Goal: Task Accomplishment & Management: Complete application form

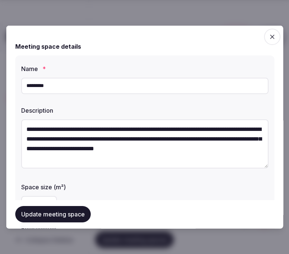
drag, startPoint x: 0, startPoint y: 0, endPoint x: 105, endPoint y: 173, distance: 202.7
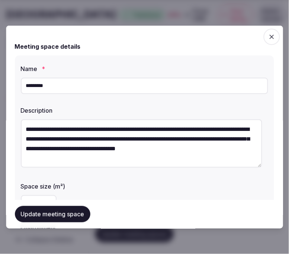
scroll to position [331, 0]
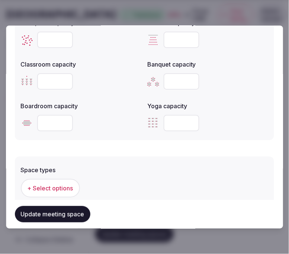
click at [66, 184] on span "+ Select options" at bounding box center [51, 188] width 46 height 8
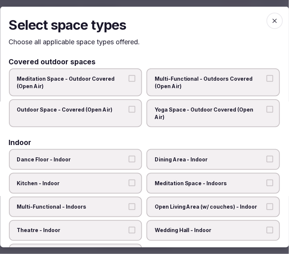
click at [161, 156] on span "Dining Area - Indoor" at bounding box center [210, 159] width 110 height 7
click at [267, 156] on button "Dining Area - Indoor" at bounding box center [270, 159] width 7 height 7
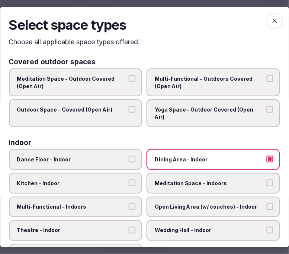
click at [111, 203] on span "Multi-Functional - Indoors" at bounding box center [72, 206] width 110 height 7
click at [129, 203] on button "Multi-Functional - Indoors" at bounding box center [132, 206] width 7 height 7
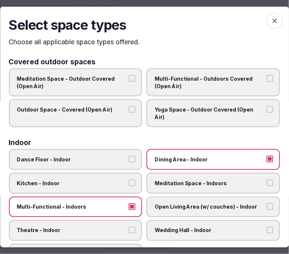
click at [102, 220] on label "Theatre - Indoor" at bounding box center [76, 230] width 134 height 21
click at [129, 227] on button "Theatre - Indoor" at bounding box center [132, 230] width 7 height 7
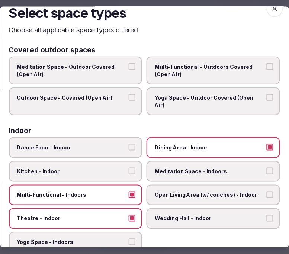
scroll to position [0, 0]
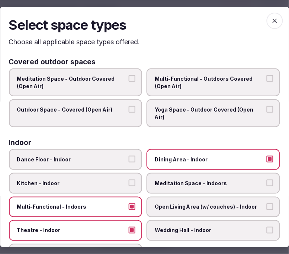
click at [271, 20] on icon "button" at bounding box center [274, 20] width 7 height 7
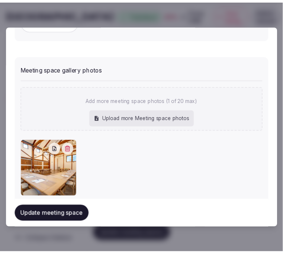
scroll to position [558, 0]
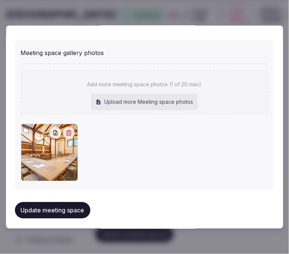
click at [41, 206] on button "Update meeting space" at bounding box center [53, 210] width 76 height 16
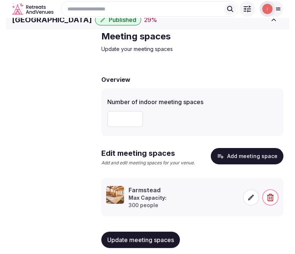
scroll to position [0, 0]
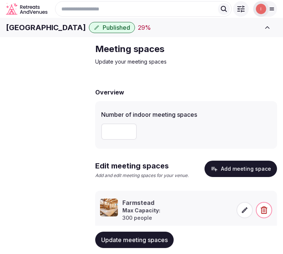
click at [0, 0] on span "Accommodations" at bounding box center [0, 0] width 0 height 0
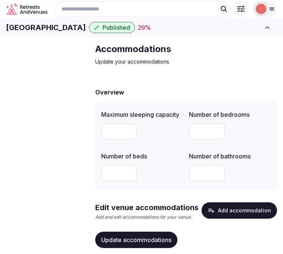
click at [0, 0] on span "Meeting spaces" at bounding box center [0, 0] width 0 height 0
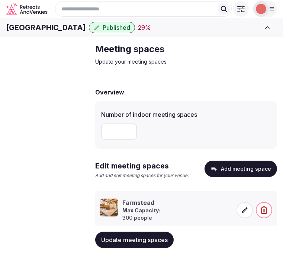
drag, startPoint x: 127, startPoint y: 143, endPoint x: 83, endPoint y: 152, distance: 45.1
type input "*"
click at [101, 140] on input "*" at bounding box center [119, 132] width 36 height 16
click at [147, 239] on span "Update meeting spaces" at bounding box center [134, 239] width 67 height 7
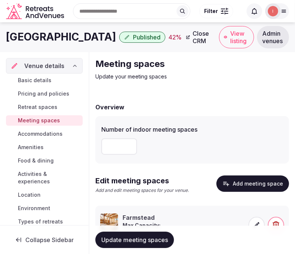
click at [131, 239] on span "Update meeting spaces" at bounding box center [134, 239] width 67 height 7
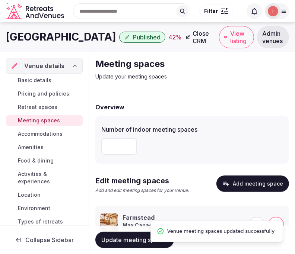
click at [41, 134] on span "Accommodations" at bounding box center [40, 133] width 45 height 7
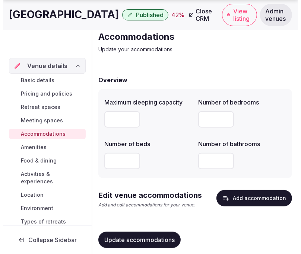
scroll to position [39, 0]
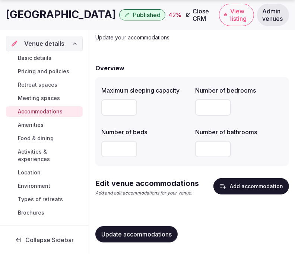
click at [239, 183] on button "Add accommodation" at bounding box center [251, 186] width 76 height 16
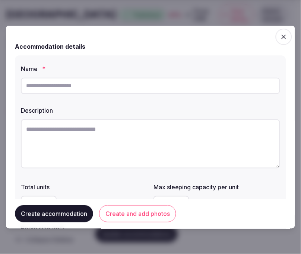
click at [206, 92] on input "text" at bounding box center [150, 85] width 259 height 16
paste input "**********"
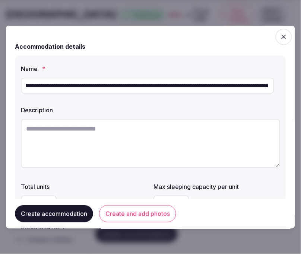
scroll to position [0, 0]
click at [181, 138] on textarea at bounding box center [150, 143] width 259 height 49
click at [183, 87] on input "**********" at bounding box center [147, 85] width 253 height 16
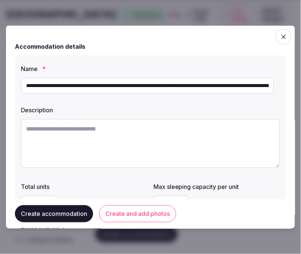
paste input "text"
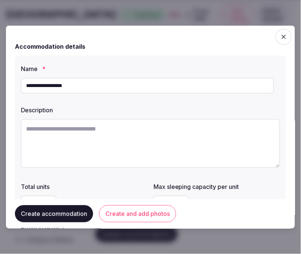
type input "**********"
click at [212, 137] on textarea at bounding box center [150, 143] width 259 height 49
paste textarea "**********"
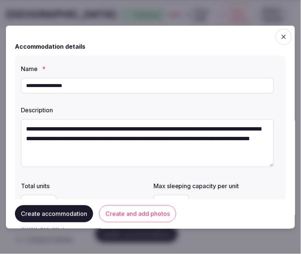
scroll to position [83, 0]
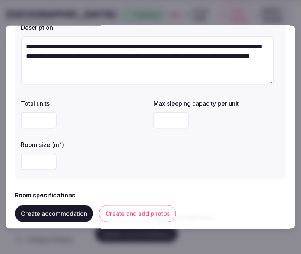
type textarea "**********"
click at [164, 117] on input "number" at bounding box center [171, 120] width 36 height 16
type input "*"
click at [13, 170] on div "**********" at bounding box center [150, 126] width 289 height 203
click at [21, 165] on input "number" at bounding box center [39, 162] width 36 height 16
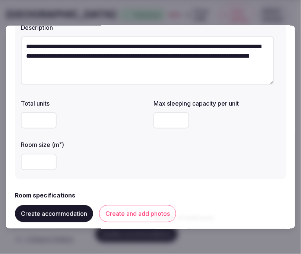
type input "**"
click at [77, 159] on div "**" at bounding box center [84, 162] width 127 height 16
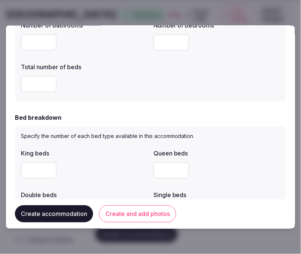
scroll to position [165, 0]
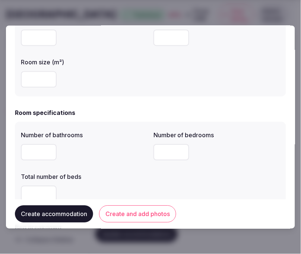
click at [43, 150] on input "number" at bounding box center [39, 152] width 36 height 16
type input "*"
click at [165, 153] on input "number" at bounding box center [171, 152] width 36 height 16
type input "*"
click at [24, 189] on input "number" at bounding box center [39, 194] width 36 height 16
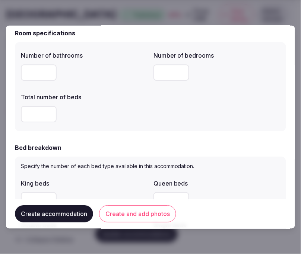
scroll to position [248, 0]
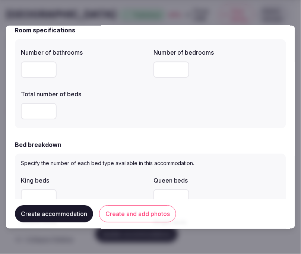
type input "*"
drag, startPoint x: 88, startPoint y: 125, endPoint x: 74, endPoint y: 146, distance: 25.3
click at [88, 125] on div "Number of bathrooms * Number of bedrooms * Total number of beds *" at bounding box center [150, 83] width 271 height 89
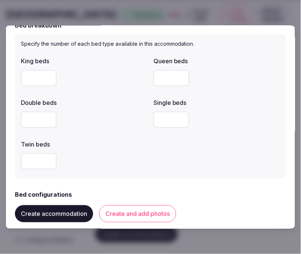
scroll to position [372, 0]
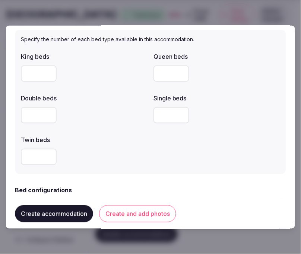
click at [44, 75] on input "number" at bounding box center [39, 74] width 36 height 16
type input "*"
drag, startPoint x: 109, startPoint y: 122, endPoint x: 105, endPoint y: 122, distance: 4.1
click at [107, 122] on div at bounding box center [84, 115] width 127 height 16
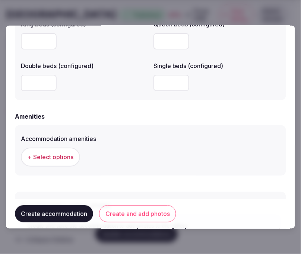
scroll to position [696, 0]
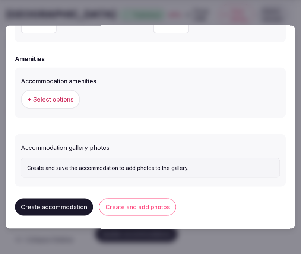
click at [72, 99] on span "+ Select options" at bounding box center [51, 99] width 46 height 8
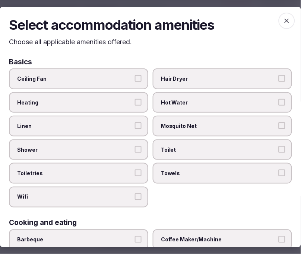
click at [120, 126] on span "Linen" at bounding box center [74, 126] width 115 height 7
click at [135, 126] on button "Linen" at bounding box center [138, 126] width 7 height 7
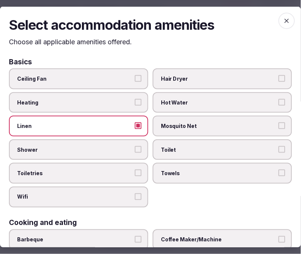
click at [136, 146] on button "Shower" at bounding box center [138, 149] width 7 height 7
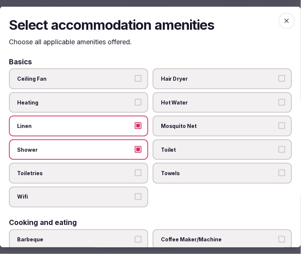
click at [143, 171] on label "Toiletries" at bounding box center [78, 173] width 139 height 21
click at [142, 171] on button "Toiletries" at bounding box center [138, 173] width 7 height 7
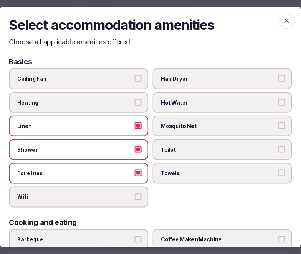
click at [130, 195] on span "Wifi" at bounding box center [74, 197] width 115 height 7
click at [135, 195] on button "Wifi" at bounding box center [138, 197] width 7 height 7
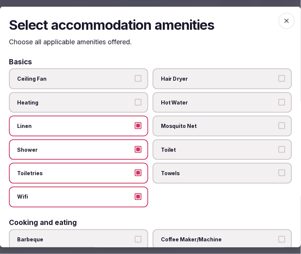
click at [198, 173] on span "Towels" at bounding box center [218, 173] width 115 height 7
click at [279, 173] on button "Towels" at bounding box center [282, 173] width 7 height 7
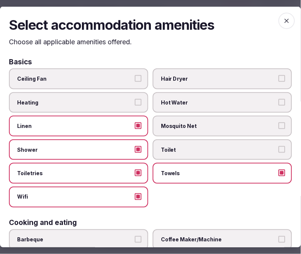
click at [202, 152] on label "Toilet" at bounding box center [222, 149] width 139 height 21
click at [279, 152] on button "Toilet" at bounding box center [282, 149] width 7 height 7
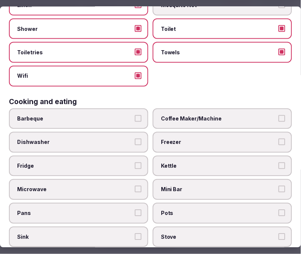
scroll to position [124, 0]
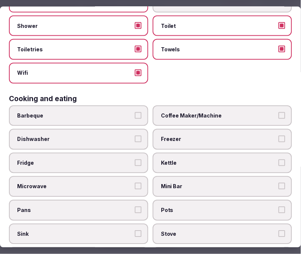
click at [183, 117] on label "Coffee Maker/Machine" at bounding box center [222, 115] width 139 height 21
click at [279, 117] on button "Coffee Maker/Machine" at bounding box center [282, 115] width 7 height 7
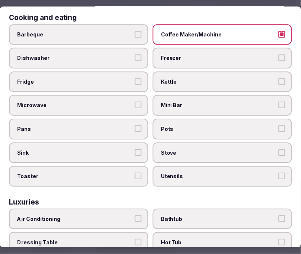
scroll to position [248, 0]
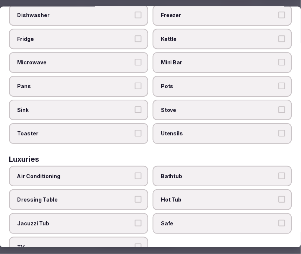
click at [102, 173] on span "Air Conditioning" at bounding box center [74, 176] width 115 height 7
click at [135, 173] on button "Air Conditioning" at bounding box center [138, 176] width 7 height 7
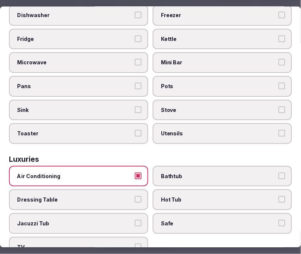
click at [202, 220] on span "Safe" at bounding box center [218, 223] width 115 height 7
click at [279, 220] on button "Safe" at bounding box center [282, 223] width 7 height 7
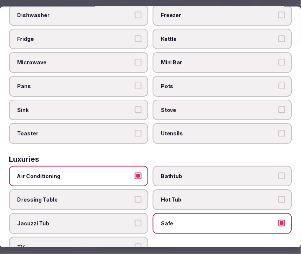
drag, startPoint x: 131, startPoint y: 237, endPoint x: 166, endPoint y: 217, distance: 40.2
click at [131, 238] on label "TV" at bounding box center [78, 247] width 139 height 21
click at [135, 244] on button "TV" at bounding box center [138, 247] width 7 height 7
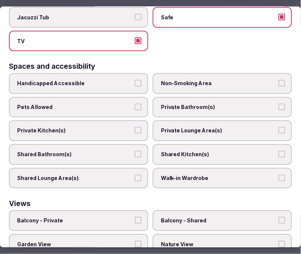
scroll to position [455, 0]
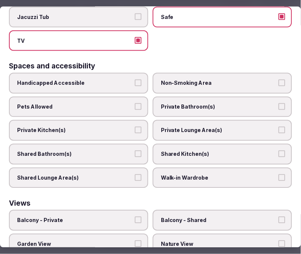
click at [219, 103] on span "Private Bathroom(s)" at bounding box center [218, 106] width 115 height 7
click at [279, 103] on button "Private Bathroom(s)" at bounding box center [282, 106] width 7 height 7
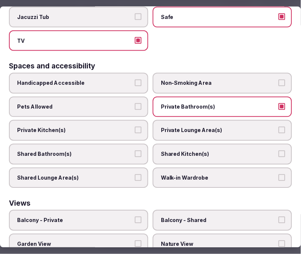
click at [226, 127] on span "Private Lounge Area(s)" at bounding box center [218, 130] width 115 height 7
click at [279, 127] on button "Private Lounge Area(s)" at bounding box center [282, 130] width 7 height 7
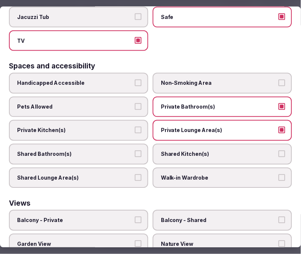
click at [97, 217] on span "Balcony - Private" at bounding box center [74, 220] width 115 height 7
click at [135, 217] on button "Balcony - Private" at bounding box center [138, 220] width 7 height 7
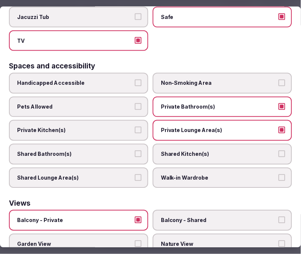
scroll to position [500, 0]
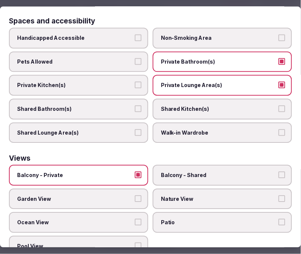
drag, startPoint x: 118, startPoint y: 185, endPoint x: 182, endPoint y: 178, distance: 64.8
click at [122, 195] on span "Garden View" at bounding box center [74, 198] width 115 height 7
click at [135, 195] on button "Garden View" at bounding box center [138, 198] width 7 height 7
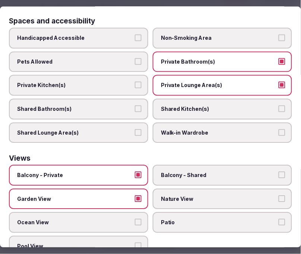
click at [185, 195] on span "Nature View" at bounding box center [218, 198] width 115 height 7
click at [279, 195] on button "Nature View" at bounding box center [282, 198] width 7 height 7
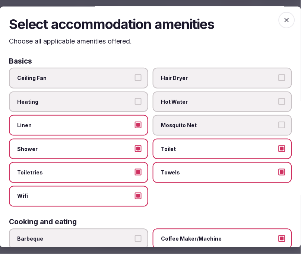
scroll to position [0, 0]
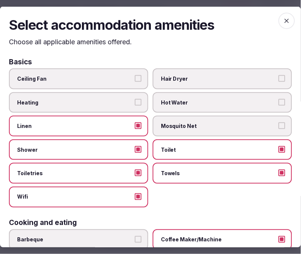
click at [284, 19] on icon "button" at bounding box center [286, 20] width 4 height 4
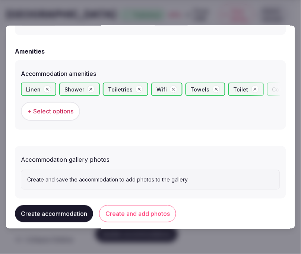
scroll to position [714, 0]
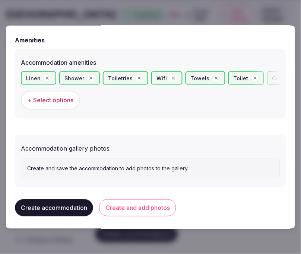
click at [164, 205] on button "Create and add photos" at bounding box center [137, 208] width 77 height 17
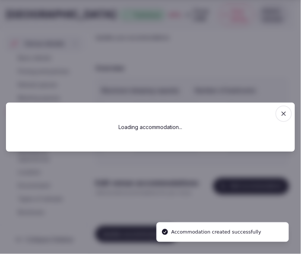
scroll to position [0, 0]
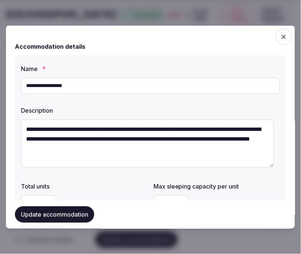
click at [66, 215] on button "Update accommodation" at bounding box center [54, 215] width 79 height 16
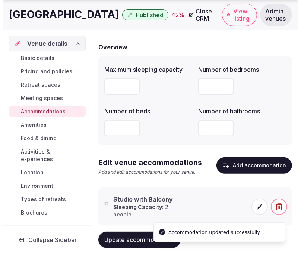
scroll to position [77, 0]
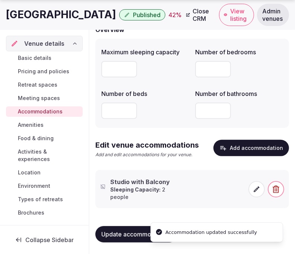
click at [255, 187] on icon at bounding box center [256, 189] width 7 height 7
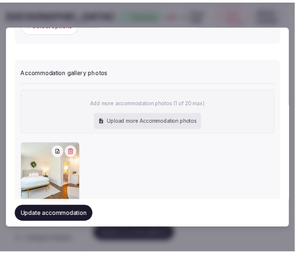
scroll to position [813, 0]
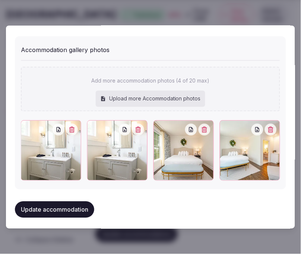
click at [71, 127] on icon "button" at bounding box center [71, 130] width 5 height 6
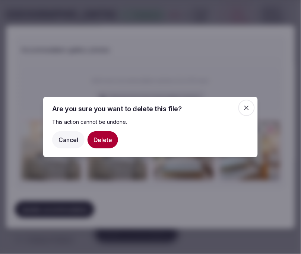
click at [89, 141] on button "Delete" at bounding box center [103, 139] width 31 height 17
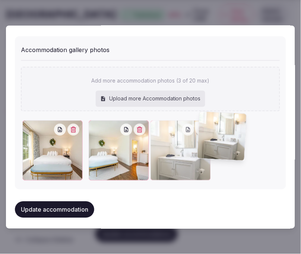
drag, startPoint x: 25, startPoint y: 121, endPoint x: 225, endPoint y: 101, distance: 200.7
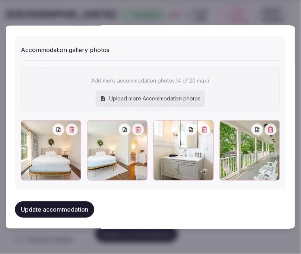
click at [46, 211] on button "Update accommodation" at bounding box center [54, 210] width 79 height 16
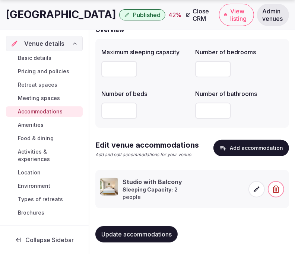
click at [112, 233] on span "Update accommodations" at bounding box center [136, 234] width 70 height 7
click at [37, 121] on link "Amenities" at bounding box center [44, 125] width 77 height 10
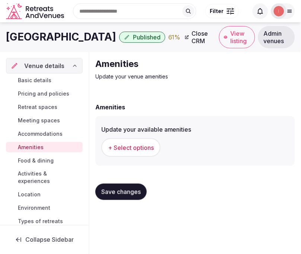
click at [118, 146] on span "+ Select options" at bounding box center [131, 148] width 46 height 8
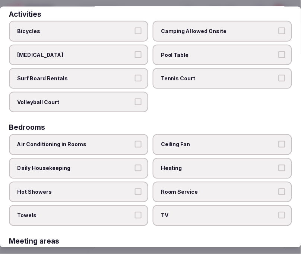
scroll to position [83, 0]
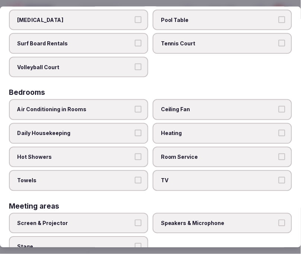
click at [116, 106] on span "Air Conditioning in Rooms" at bounding box center [74, 109] width 115 height 7
click at [135, 106] on button "Air Conditioning in Rooms" at bounding box center [138, 109] width 7 height 7
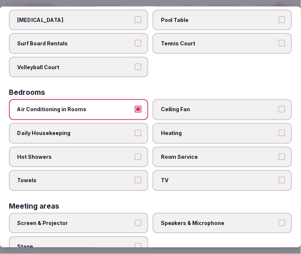
drag, startPoint x: 123, startPoint y: 123, endPoint x: 121, endPoint y: 127, distance: 4.4
click at [123, 123] on label "Daily Housekeeping" at bounding box center [78, 133] width 139 height 21
click at [135, 130] on button "Daily Housekeeping" at bounding box center [138, 133] width 7 height 7
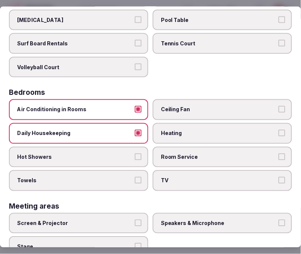
click at [124, 153] on span "Hot Showers" at bounding box center [74, 156] width 115 height 7
click at [135, 153] on button "Hot Showers" at bounding box center [138, 156] width 7 height 7
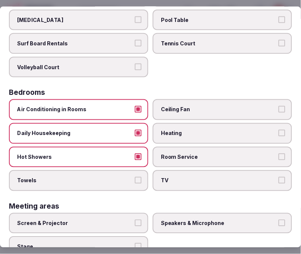
drag, startPoint x: 132, startPoint y: 172, endPoint x: 188, endPoint y: 179, distance: 57.0
click at [135, 177] on button "Towels" at bounding box center [138, 180] width 7 height 7
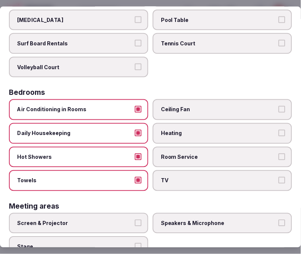
click at [201, 171] on label "TV" at bounding box center [222, 181] width 139 height 21
click at [279, 177] on button "TV" at bounding box center [282, 180] width 7 height 7
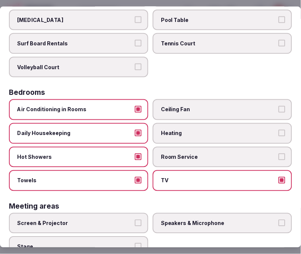
click at [217, 148] on label "Room Service" at bounding box center [222, 157] width 139 height 21
click at [279, 153] on button "Room Service" at bounding box center [282, 156] width 7 height 7
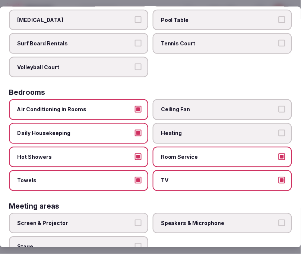
scroll to position [124, 0]
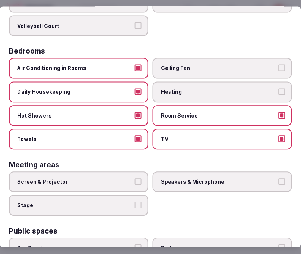
drag, startPoint x: 183, startPoint y: 176, endPoint x: 162, endPoint y: 178, distance: 20.9
click at [175, 178] on span "Speakers & Microphone" at bounding box center [218, 181] width 115 height 7
click at [137, 179] on button "Screen & Projector" at bounding box center [138, 181] width 7 height 7
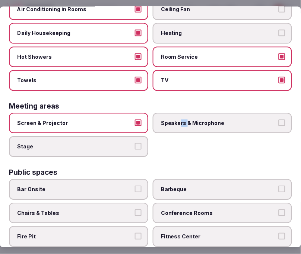
scroll to position [207, 0]
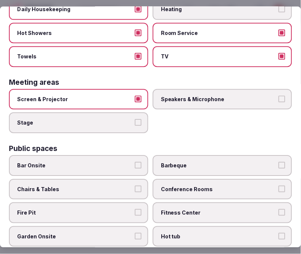
click at [126, 96] on span "Screen & Projector" at bounding box center [74, 99] width 115 height 7
click at [135, 96] on button "Screen & Projector" at bounding box center [138, 99] width 7 height 7
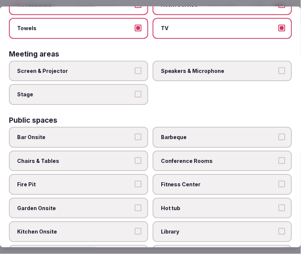
scroll to position [248, 0]
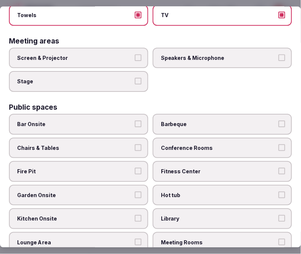
click at [128, 48] on label "Screen & Projector" at bounding box center [78, 58] width 139 height 21
click at [135, 54] on button "Screen & Projector" at bounding box center [138, 57] width 7 height 7
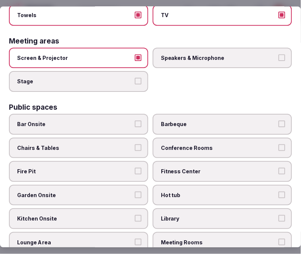
click at [234, 57] on label "Speakers & Microphone" at bounding box center [222, 58] width 139 height 21
click at [279, 57] on button "Speakers & Microphone" at bounding box center [282, 57] width 7 height 7
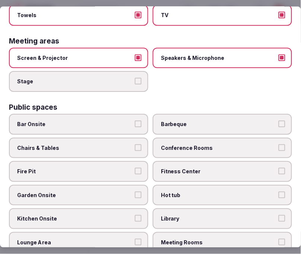
scroll to position [289, 0]
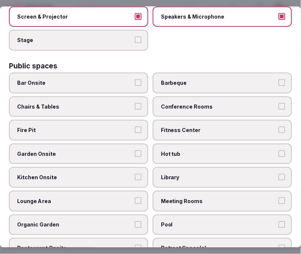
click at [182, 103] on span "Conference Rooms" at bounding box center [218, 106] width 115 height 7
click at [279, 103] on button "Conference Rooms" at bounding box center [282, 106] width 7 height 7
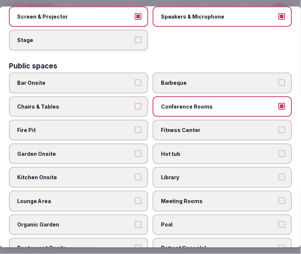
click at [91, 96] on label "Chairs & Tables" at bounding box center [78, 106] width 139 height 21
click at [135, 103] on button "Chairs & Tables" at bounding box center [138, 106] width 7 height 7
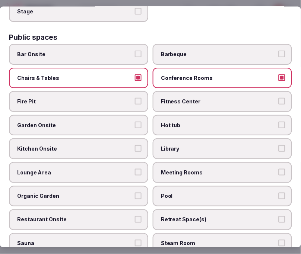
scroll to position [331, 0]
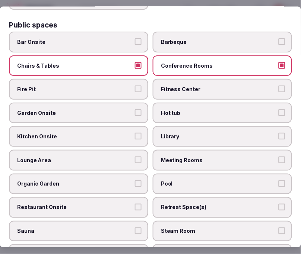
click at [161, 157] on span "Meeting Rooms" at bounding box center [218, 160] width 115 height 7
click at [279, 157] on button "Meeting Rooms" at bounding box center [282, 160] width 7 height 7
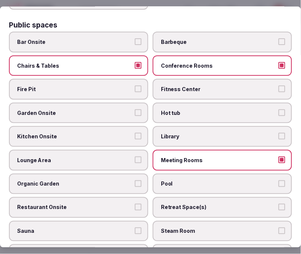
click at [106, 157] on span "Lounge Area" at bounding box center [74, 160] width 115 height 7
click at [135, 157] on button "Lounge Area" at bounding box center [138, 160] width 7 height 7
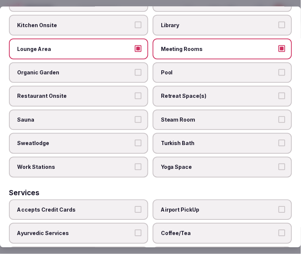
scroll to position [455, 0]
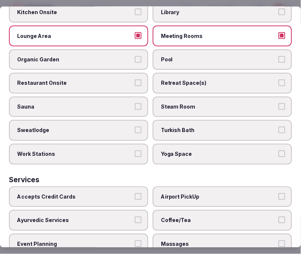
click at [125, 80] on span "Restaurant Onsite" at bounding box center [74, 83] width 115 height 7
click at [135, 80] on button "Restaurant Onsite" at bounding box center [138, 83] width 7 height 7
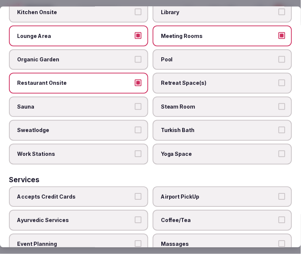
scroll to position [523, 0]
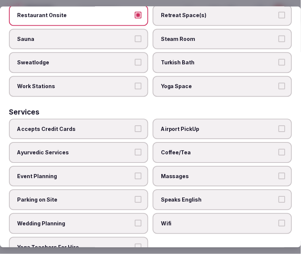
click at [122, 125] on span "Accepts Credit Cards" at bounding box center [74, 128] width 115 height 7
click at [135, 125] on button "Accepts Credit Cards" at bounding box center [138, 128] width 7 height 7
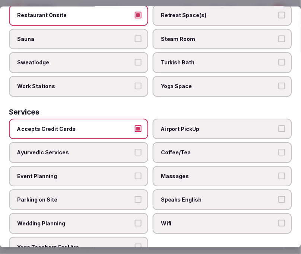
click at [179, 143] on label "Coffee/Tea" at bounding box center [222, 153] width 139 height 21
click at [279, 149] on button "Coffee/Tea" at bounding box center [282, 152] width 7 height 7
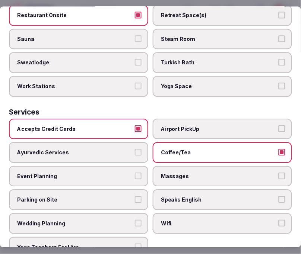
click at [181, 173] on span "Massages" at bounding box center [218, 176] width 115 height 7
click at [279, 173] on button "Massages" at bounding box center [282, 176] width 7 height 7
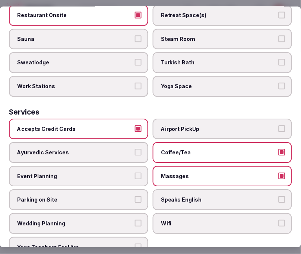
click at [204, 173] on span "Massages" at bounding box center [218, 176] width 115 height 7
click at [279, 173] on button "Massages" at bounding box center [282, 176] width 7 height 7
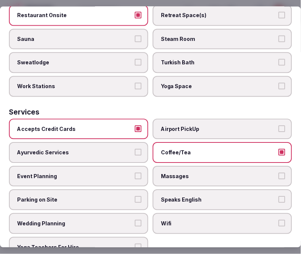
click at [191, 197] on span "Speaks English" at bounding box center [218, 200] width 115 height 7
click at [279, 197] on button "Speaks English" at bounding box center [282, 200] width 7 height 7
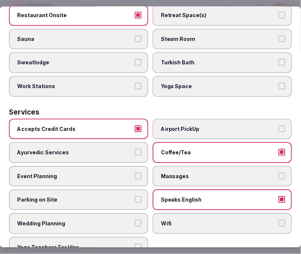
click at [186, 214] on label "Wifi" at bounding box center [222, 224] width 139 height 21
click at [279, 220] on button "Wifi" at bounding box center [282, 223] width 7 height 7
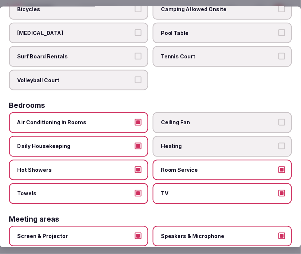
scroll to position [0, 0]
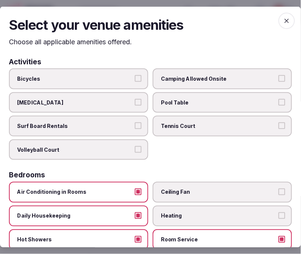
click at [286, 20] on span "button" at bounding box center [287, 20] width 16 height 16
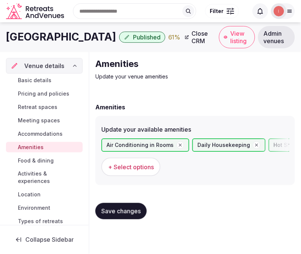
click at [92, 212] on div "Amenities Update your venue amenities Amenities Update your available amenities…" at bounding box center [195, 141] width 212 height 179
click at [107, 209] on span "Save changes" at bounding box center [120, 211] width 39 height 7
click at [46, 160] on span "Food & dining" at bounding box center [36, 160] width 36 height 7
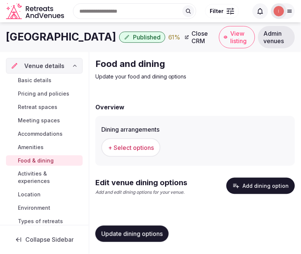
click at [133, 147] on span "+ Select options" at bounding box center [131, 148] width 46 height 8
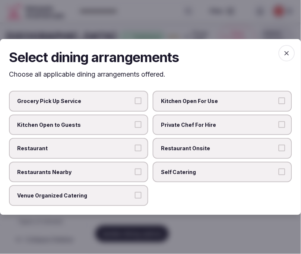
click at [202, 125] on span "Private Chef For Hire" at bounding box center [218, 124] width 115 height 7
click at [279, 125] on button "Private Chef For Hire" at bounding box center [282, 124] width 7 height 7
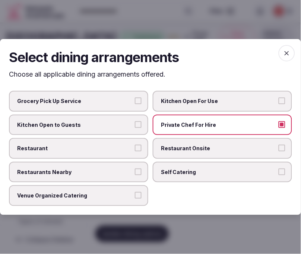
click at [193, 132] on label "Private Chef For Hire" at bounding box center [222, 125] width 139 height 21
click at [279, 128] on button "Private Chef For Hire" at bounding box center [282, 124] width 7 height 7
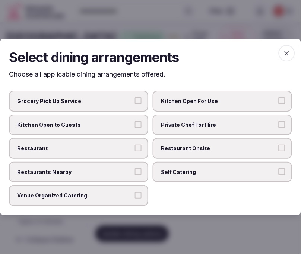
click at [166, 155] on label "Restaurant Onsite" at bounding box center [222, 148] width 139 height 21
click at [279, 152] on button "Restaurant Onsite" at bounding box center [282, 148] width 7 height 7
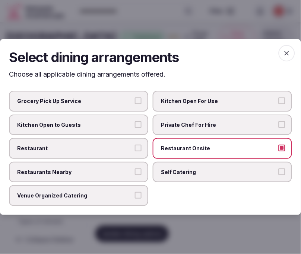
click at [135, 148] on label "Restaurant" at bounding box center [78, 148] width 139 height 21
click at [135, 148] on button "Restaurant" at bounding box center [138, 148] width 7 height 7
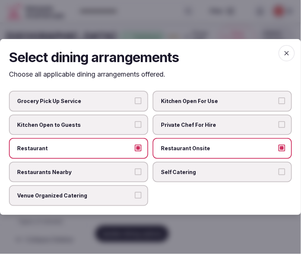
click at [289, 49] on span "button" at bounding box center [287, 53] width 16 height 16
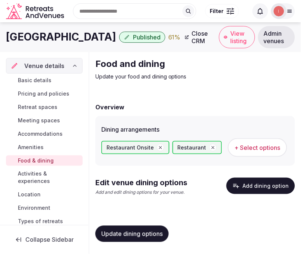
click at [149, 231] on span "Update dining options" at bounding box center [131, 234] width 61 height 7
click at [127, 242] on div "Update dining options" at bounding box center [195, 234] width 200 height 28
click at [125, 236] on span "Update dining options" at bounding box center [131, 234] width 61 height 7
click at [254, 184] on button "Add dining option" at bounding box center [260, 186] width 69 height 16
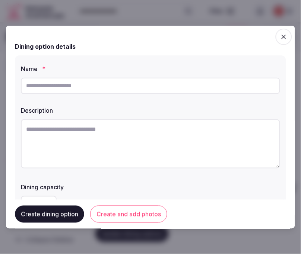
click at [138, 88] on input "text" at bounding box center [150, 85] width 259 height 16
paste input "**********"
type input "**********"
click at [150, 125] on textarea at bounding box center [150, 143] width 259 height 49
paste textarea "**********"
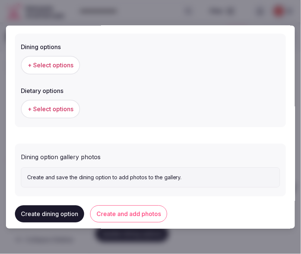
scroll to position [207, 0]
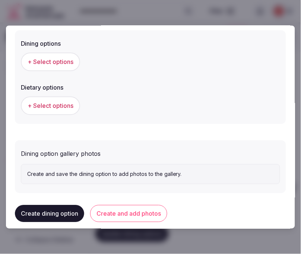
type textarea "**********"
click at [65, 63] on span "+ Select options" at bounding box center [51, 62] width 46 height 8
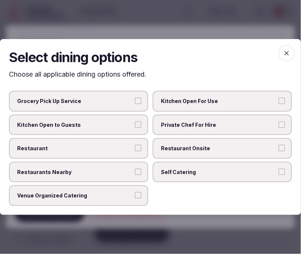
click at [226, 152] on span "Restaurant Onsite" at bounding box center [218, 148] width 115 height 7
click at [279, 152] on button "Restaurant Onsite" at bounding box center [282, 148] width 7 height 7
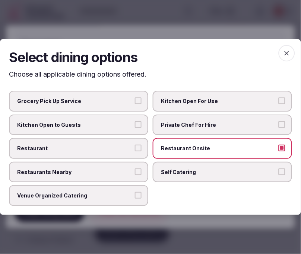
click at [140, 152] on label "Restaurant" at bounding box center [78, 148] width 139 height 21
click at [140, 152] on button "Restaurant" at bounding box center [138, 148] width 7 height 7
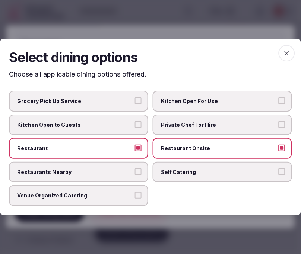
click at [286, 53] on icon "button" at bounding box center [286, 53] width 7 height 7
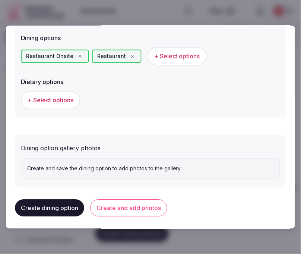
scroll to position [214, 0]
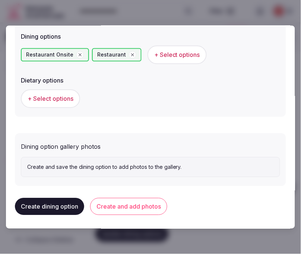
click at [119, 213] on button "Create and add photos" at bounding box center [128, 206] width 77 height 17
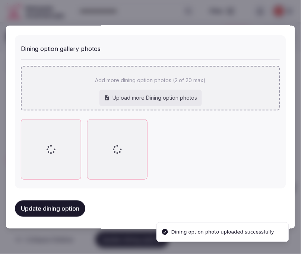
scroll to position [330, 0]
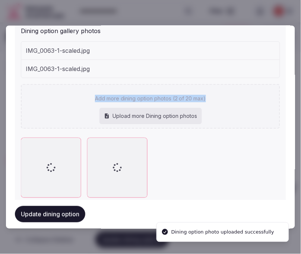
click at [241, 87] on div "IMG_0063-1-scaled.jpg IMG_0063-1-scaled.jpg Add more dining option photos (2 of…" at bounding box center [150, 85] width 259 height 88
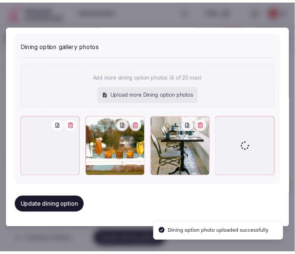
scroll to position [312, 0]
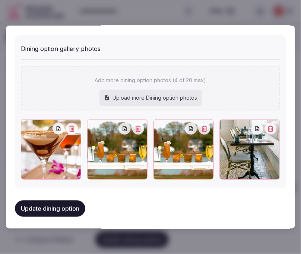
click at [195, 130] on div at bounding box center [197, 129] width 25 height 12
click at [206, 131] on div at bounding box center [197, 129] width 25 height 12
click at [202, 127] on icon "button" at bounding box center [204, 129] width 6 height 6
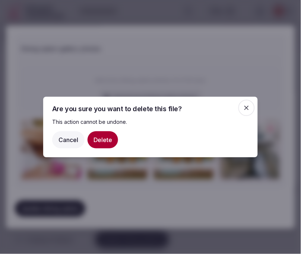
click at [111, 139] on button "Delete" at bounding box center [103, 139] width 31 height 17
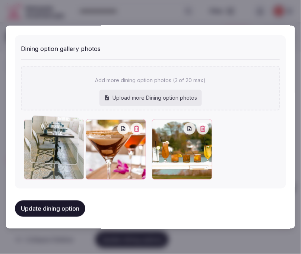
drag, startPoint x: 161, startPoint y: 126, endPoint x: 51, endPoint y: 123, distance: 109.5
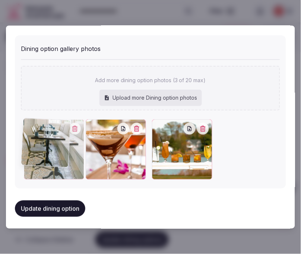
click at [50, 123] on div at bounding box center [54, 150] width 60 height 60
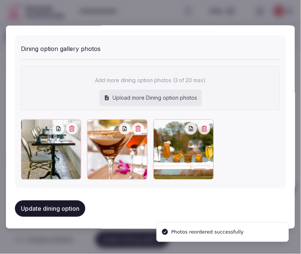
click at [69, 202] on button "Update dining option" at bounding box center [50, 209] width 70 height 16
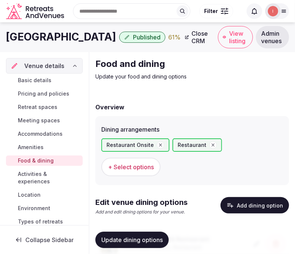
click at [119, 235] on button "Update dining options" at bounding box center [131, 240] width 73 height 16
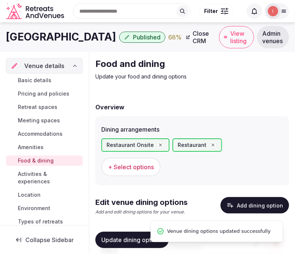
click at [45, 179] on span "Activities & experiences" at bounding box center [49, 178] width 62 height 15
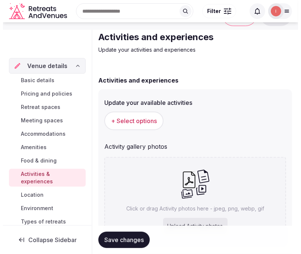
scroll to position [41, 0]
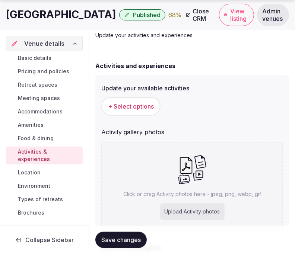
click at [140, 103] on span "+ Select options" at bounding box center [131, 106] width 46 height 8
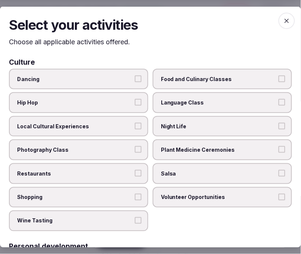
click at [124, 119] on label "Local Cultural Experiences" at bounding box center [78, 126] width 139 height 21
click at [135, 123] on button "Local Cultural Experiences" at bounding box center [138, 126] width 7 height 7
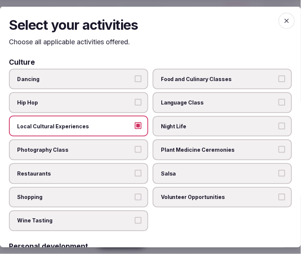
click at [134, 165] on label "Restaurants" at bounding box center [78, 173] width 139 height 21
click at [135, 170] on button "Restaurants" at bounding box center [138, 173] width 7 height 7
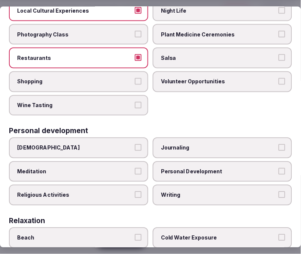
scroll to position [165, 0]
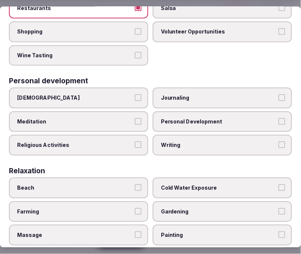
click at [177, 118] on span "Personal Development" at bounding box center [218, 121] width 115 height 7
click at [279, 118] on button "Personal Development" at bounding box center [282, 121] width 7 height 7
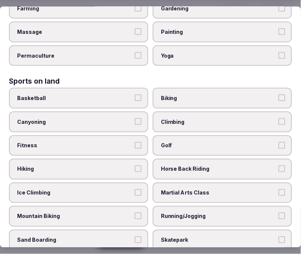
scroll to position [372, 0]
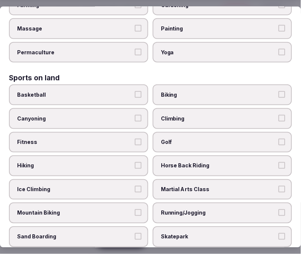
click at [117, 139] on span "Fitness" at bounding box center [74, 142] width 115 height 7
click at [135, 139] on button "Fitness" at bounding box center [138, 142] width 7 height 7
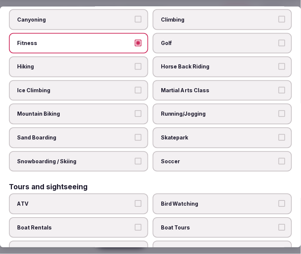
scroll to position [538, 0]
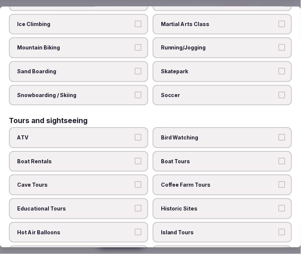
drag, startPoint x: 93, startPoint y: 120, endPoint x: 151, endPoint y: 137, distance: 60.0
click at [98, 134] on span "ATV" at bounding box center [74, 137] width 115 height 7
click at [135, 134] on button "ATV" at bounding box center [138, 137] width 7 height 7
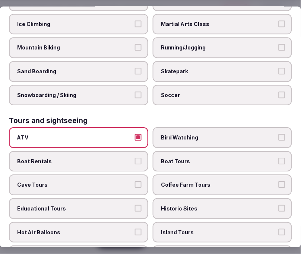
click at [120, 134] on span "ATV" at bounding box center [74, 137] width 115 height 7
click at [135, 134] on button "ATV" at bounding box center [138, 137] width 7 height 7
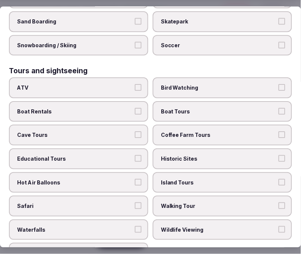
scroll to position [703, 0]
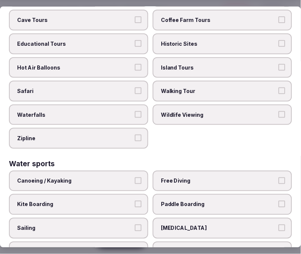
click at [199, 81] on label "Walking Tour" at bounding box center [222, 91] width 139 height 21
click at [279, 88] on button "Walking Tour" at bounding box center [282, 91] width 7 height 7
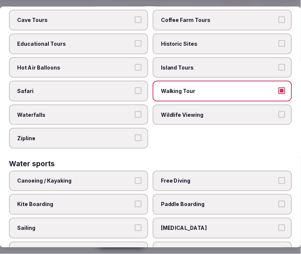
click at [185, 34] on label "Historic Sites" at bounding box center [222, 44] width 139 height 21
click at [279, 40] on button "Historic Sites" at bounding box center [282, 43] width 7 height 7
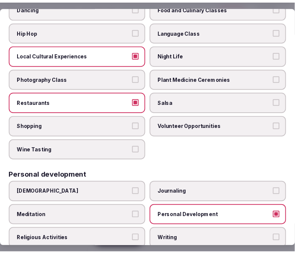
scroll to position [0, 0]
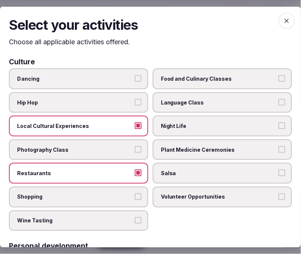
click at [283, 21] on icon "button" at bounding box center [286, 20] width 7 height 7
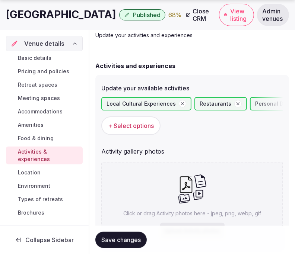
click at [119, 239] on span "Save changes" at bounding box center [120, 239] width 39 height 7
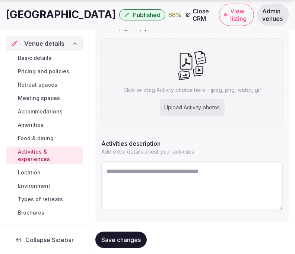
scroll to position [177, 0]
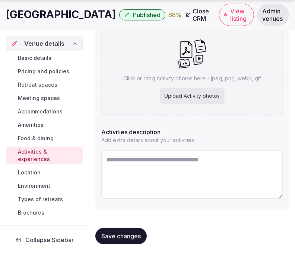
click at [157, 168] on textarea at bounding box center [192, 174] width 182 height 49
paste textarea "**********"
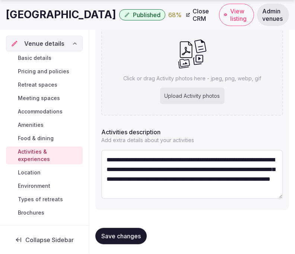
scroll to position [14, 0]
click at [233, 181] on textarea "**********" at bounding box center [192, 174] width 182 height 48
click at [218, 167] on textarea "**********" at bounding box center [192, 174] width 182 height 48
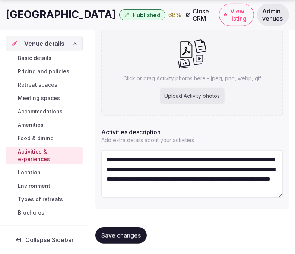
click at [218, 167] on textarea "**********" at bounding box center [192, 174] width 182 height 48
paste textarea
type textarea "**********"
click at [130, 232] on span "Save changes" at bounding box center [120, 235] width 39 height 7
click at [129, 232] on span "Save changes" at bounding box center [120, 235] width 39 height 7
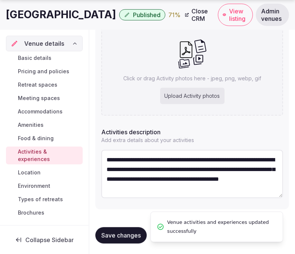
click at [36, 171] on span "Location" at bounding box center [29, 172] width 23 height 7
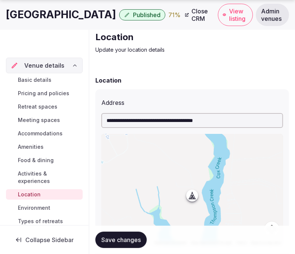
scroll to position [41, 0]
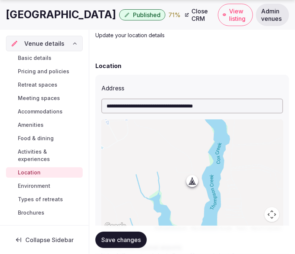
click at [127, 245] on button "Save changes" at bounding box center [120, 240] width 51 height 16
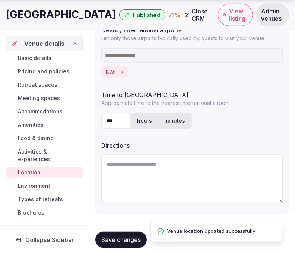
scroll to position [265, 0]
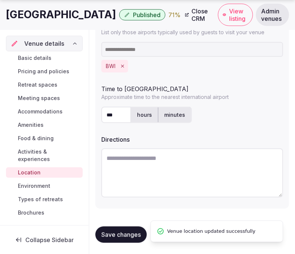
click at [23, 185] on span "Environment" at bounding box center [34, 185] width 32 height 7
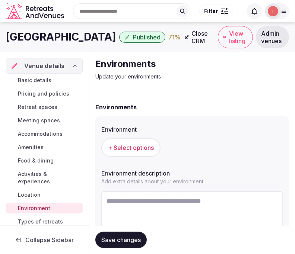
click at [144, 147] on span "+ Select options" at bounding box center [131, 148] width 46 height 8
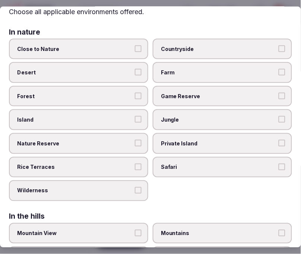
scroll to position [41, 0]
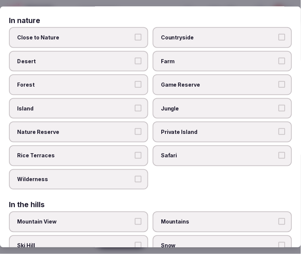
click at [113, 36] on span "Close to Nature" at bounding box center [74, 37] width 115 height 7
click at [135, 36] on button "Close to Nature" at bounding box center [138, 37] width 7 height 7
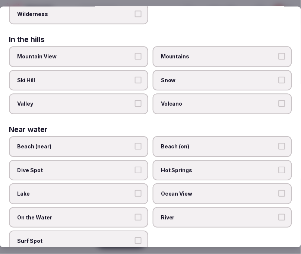
scroll to position [248, 0]
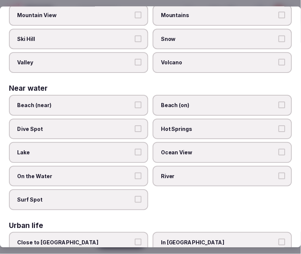
click at [124, 143] on label "Lake" at bounding box center [78, 153] width 139 height 21
click at [135, 149] on button "Lake" at bounding box center [138, 152] width 7 height 7
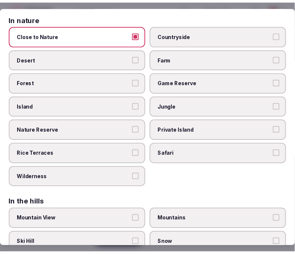
scroll to position [0, 0]
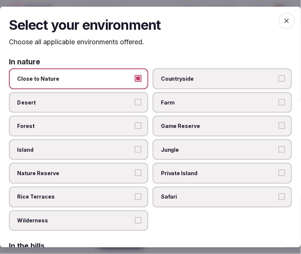
click at [283, 19] on icon "button" at bounding box center [286, 20] width 7 height 7
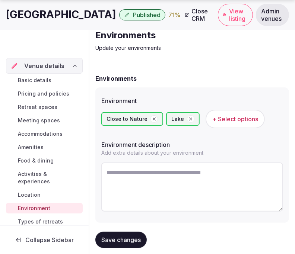
scroll to position [42, 0]
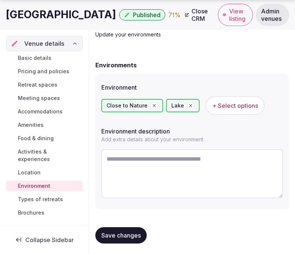
click at [162, 162] on textarea at bounding box center [192, 173] width 182 height 49
click at [120, 233] on span "Save changes" at bounding box center [120, 235] width 39 height 7
click at [120, 232] on span "Save changes" at bounding box center [120, 235] width 39 height 7
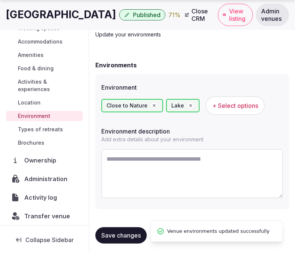
scroll to position [74, 0]
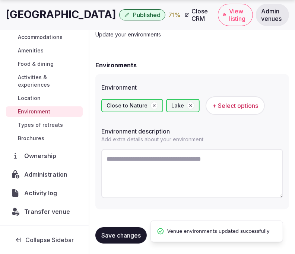
click at [51, 125] on span "Types of retreats" at bounding box center [40, 124] width 45 height 7
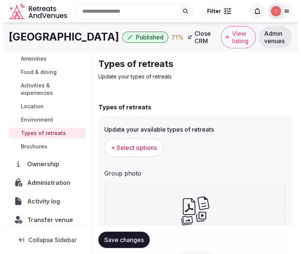
scroll to position [97, 0]
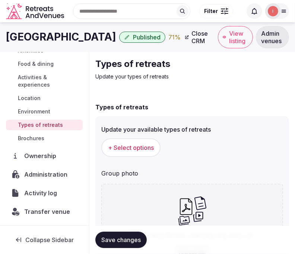
click at [148, 147] on span "+ Select options" at bounding box center [131, 148] width 46 height 8
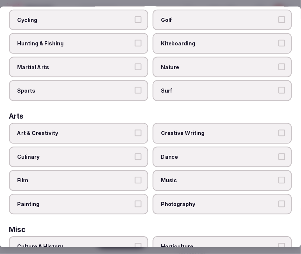
scroll to position [124, 0]
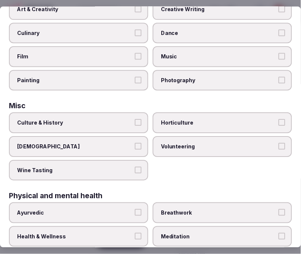
click at [130, 121] on label "Culture & History" at bounding box center [78, 123] width 139 height 21
click at [135, 121] on button "Culture & History" at bounding box center [138, 123] width 7 height 7
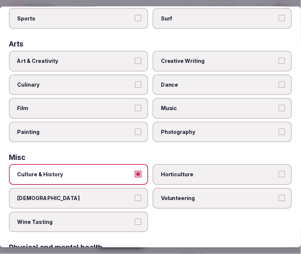
scroll to position [41, 0]
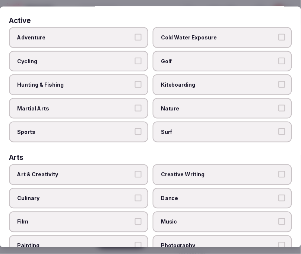
click at [127, 171] on span "Art & Creativity" at bounding box center [74, 174] width 115 height 7
click at [135, 171] on button "Art & Creativity" at bounding box center [138, 174] width 7 height 7
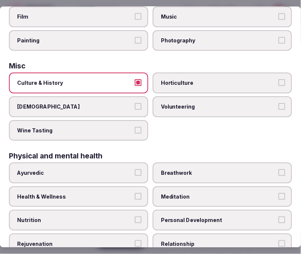
scroll to position [289, 0]
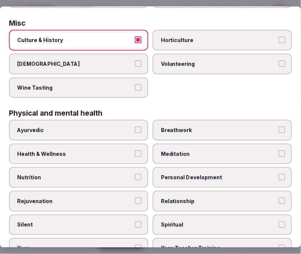
drag, startPoint x: 111, startPoint y: 144, endPoint x: 157, endPoint y: 150, distance: 46.6
click at [111, 150] on span "Health & Wellness" at bounding box center [74, 153] width 115 height 7
click at [135, 150] on button "Health & Wellness" at bounding box center [138, 153] width 7 height 7
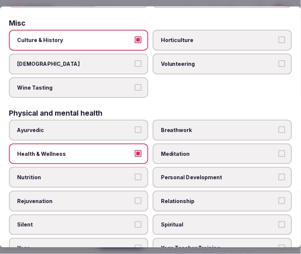
click at [179, 174] on span "Personal Development" at bounding box center [218, 177] width 115 height 7
click at [279, 174] on button "Personal Development" at bounding box center [282, 177] width 7 height 7
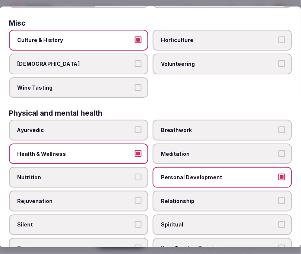
click at [177, 198] on span "Relationship" at bounding box center [218, 201] width 115 height 7
click at [279, 198] on button "Relationship" at bounding box center [282, 201] width 7 height 7
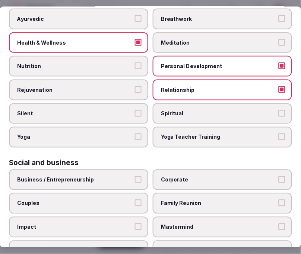
scroll to position [431, 0]
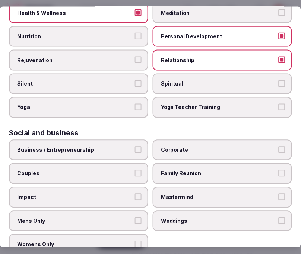
click at [109, 146] on span "Business / Entrepreneurship" at bounding box center [74, 149] width 115 height 7
click at [135, 146] on button "Business / Entrepreneurship" at bounding box center [138, 149] width 7 height 7
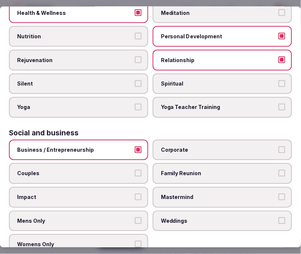
click at [165, 146] on span "Corporate" at bounding box center [218, 149] width 115 height 7
click at [279, 146] on button "Corporate" at bounding box center [282, 149] width 7 height 7
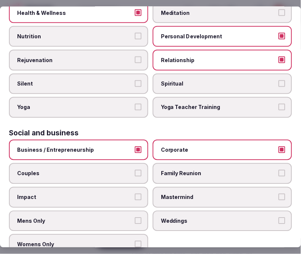
click at [125, 163] on label "Couples" at bounding box center [78, 173] width 139 height 21
click at [135, 170] on button "Couples" at bounding box center [138, 173] width 7 height 7
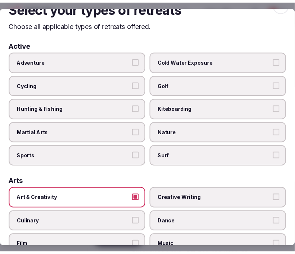
scroll to position [0, 0]
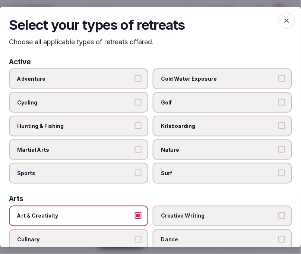
click at [282, 14] on span "button" at bounding box center [287, 20] width 16 height 16
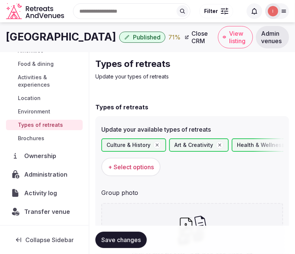
click at [101, 240] on span "Save changes" at bounding box center [120, 239] width 39 height 7
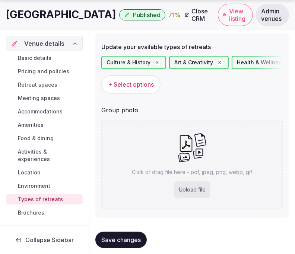
click at [32, 123] on span "Amenities" at bounding box center [31, 124] width 26 height 7
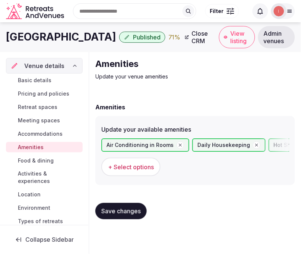
click at [139, 163] on span "+ Select options" at bounding box center [131, 167] width 46 height 8
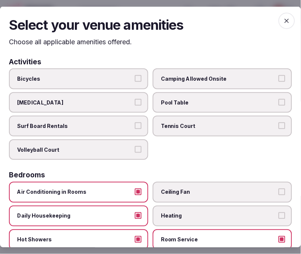
click at [288, 23] on span "button" at bounding box center [287, 20] width 16 height 16
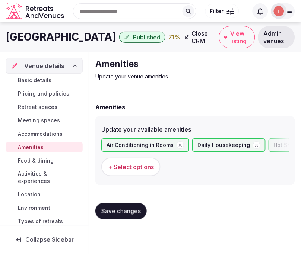
click at [116, 203] on button "Save changes" at bounding box center [120, 211] width 51 height 16
click at [112, 214] on span "Save changes" at bounding box center [120, 211] width 39 height 7
click at [37, 176] on span "Activities & experiences" at bounding box center [49, 178] width 62 height 15
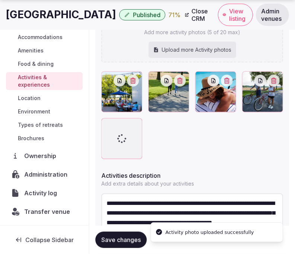
scroll to position [207, 0]
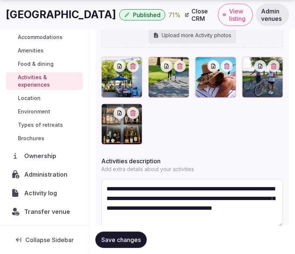
click at [121, 239] on span "Save changes" at bounding box center [120, 239] width 39 height 7
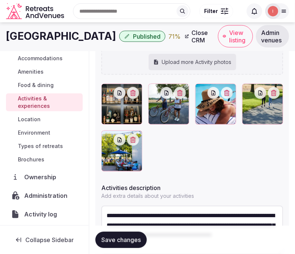
scroll to position [165, 0]
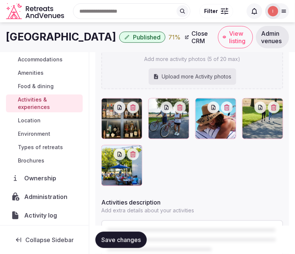
click at [137, 243] on span "Save changes" at bounding box center [120, 239] width 39 height 7
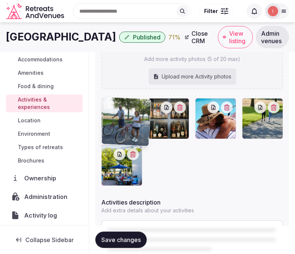
drag, startPoint x: 156, startPoint y: 102, endPoint x: 105, endPoint y: 109, distance: 50.8
click at [105, 109] on body "Search Popular Destinations Toscana, Italy Riviera Maya, Mexico Indonesia, Bali…" at bounding box center [147, 81] width 295 height 492
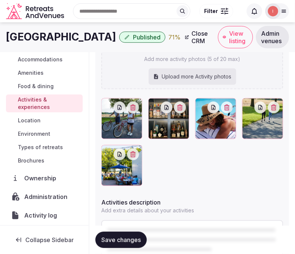
click at [110, 240] on span "Save changes" at bounding box center [120, 239] width 39 height 7
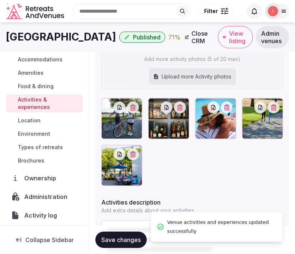
click at [39, 120] on span "Location" at bounding box center [29, 120] width 23 height 7
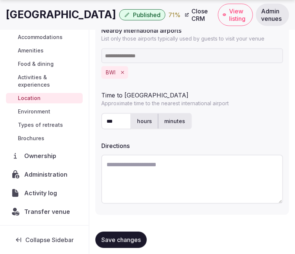
scroll to position [265, 0]
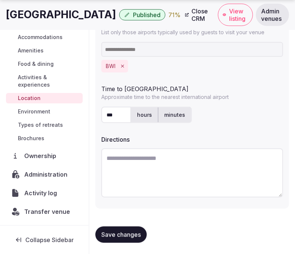
click at [32, 109] on span "Environment" at bounding box center [34, 111] width 32 height 7
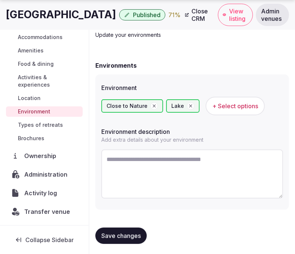
scroll to position [42, 0]
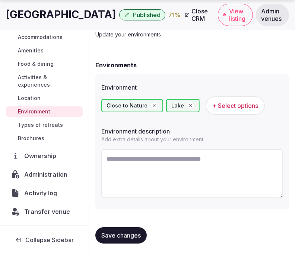
click at [29, 125] on span "Types of retreats" at bounding box center [40, 124] width 45 height 7
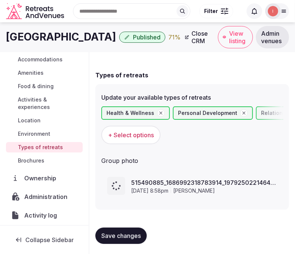
scroll to position [38, 0]
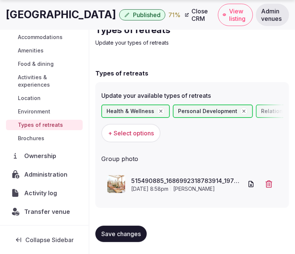
click at [118, 233] on span "Save changes" at bounding box center [120, 234] width 39 height 7
click at [132, 237] on span "Save changes" at bounding box center [120, 234] width 39 height 7
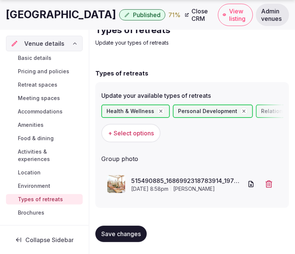
click at [45, 56] on span "Basic details" at bounding box center [35, 57] width 34 height 7
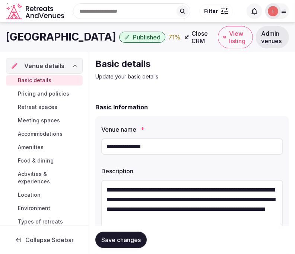
click at [181, 36] on link "Close CRM" at bounding box center [198, 37] width 34 height 22
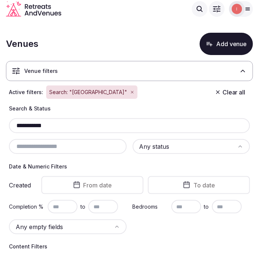
drag, startPoint x: 35, startPoint y: 131, endPoint x: -3, endPoint y: 130, distance: 38.4
click at [0, 130] on html "**********" at bounding box center [129, 127] width 259 height 254
paste input "**********"
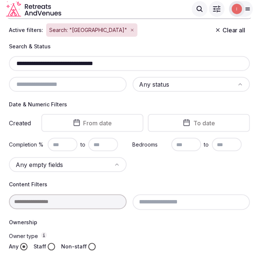
scroll to position [60, 0]
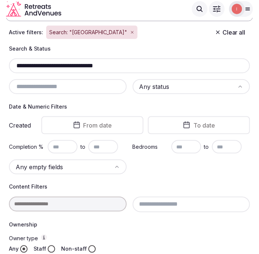
drag, startPoint x: 34, startPoint y: 64, endPoint x: 11, endPoint y: 62, distance: 23.2
click at [9, 63] on div "**********" at bounding box center [129, 65] width 241 height 15
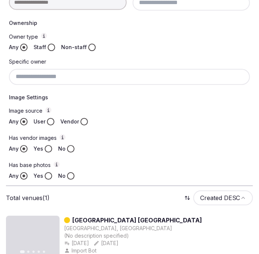
scroll to position [308, 0]
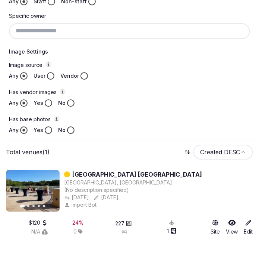
type input "**********"
click at [125, 170] on link "[GEOGRAPHIC_DATA] [GEOGRAPHIC_DATA]" at bounding box center [137, 174] width 130 height 9
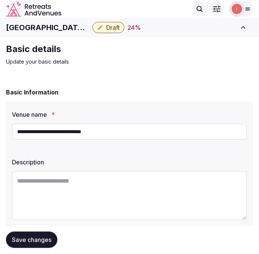
scroll to position [308, 0]
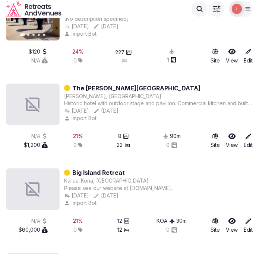
scroll to position [1365, 0]
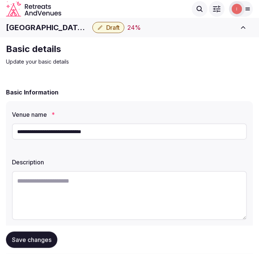
click at [57, 27] on h1 "Hilton St Petersburg Carillon Park" at bounding box center [47, 27] width 83 height 10
copy div "Hilton St Petersburg Carillon Park"
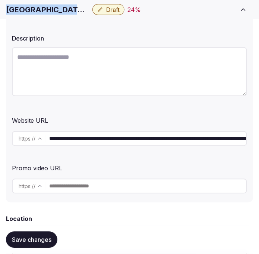
scroll to position [165, 0]
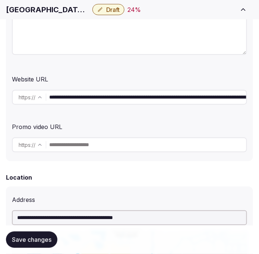
click at [98, 97] on input "**********" at bounding box center [147, 97] width 197 height 15
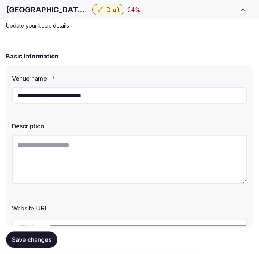
scroll to position [83, 0]
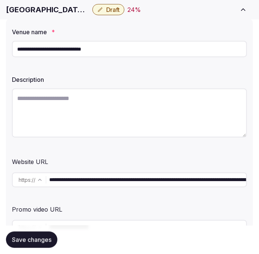
click at [222, 113] on textarea at bounding box center [129, 113] width 235 height 49
paste textarea "**********"
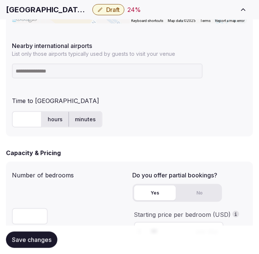
scroll to position [496, 0]
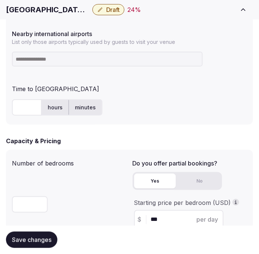
type textarea "**********"
click at [187, 57] on input at bounding box center [107, 59] width 191 height 15
paste input "***"
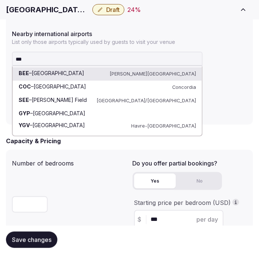
click at [158, 60] on input "***" at bounding box center [107, 59] width 191 height 15
click at [152, 53] on input "***" at bounding box center [107, 59] width 191 height 15
click at [148, 60] on input "***" at bounding box center [107, 59] width 191 height 15
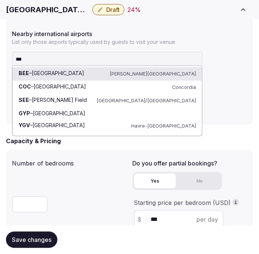
paste input "*******"
type input "**********"
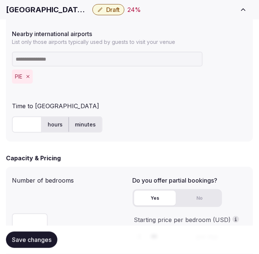
click at [30, 121] on input "text" at bounding box center [27, 125] width 30 height 16
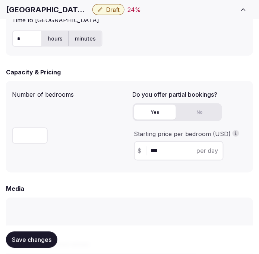
scroll to position [620, 0]
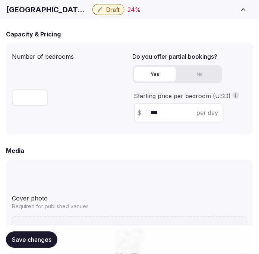
type input "*"
click at [47, 232] on button "Save changes" at bounding box center [31, 240] width 51 height 16
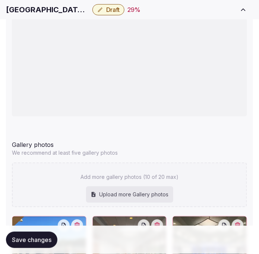
scroll to position [910, 0]
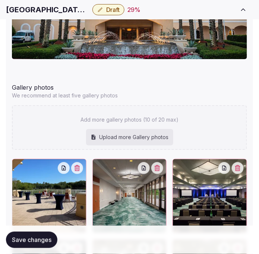
click at [47, 243] on span "Save changes" at bounding box center [31, 239] width 39 height 7
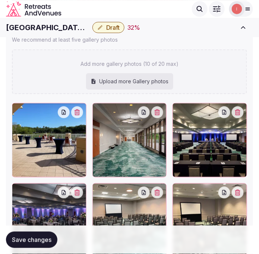
scroll to position [951, 0]
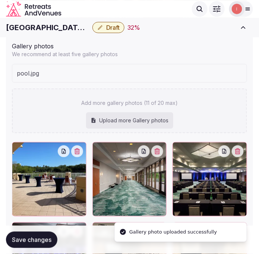
drag, startPoint x: 211, startPoint y: 96, endPoint x: 195, endPoint y: 91, distance: 16.1
click at [195, 91] on div "Add more gallery photos (11 of 20 max) Upload more Gallery photos" at bounding box center [129, 111] width 235 height 45
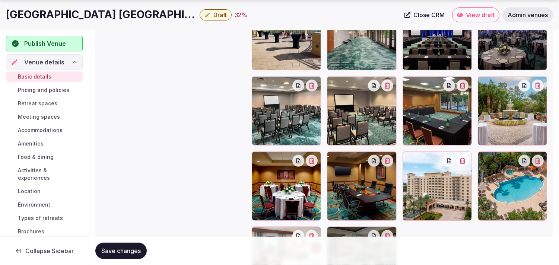
scroll to position [903, 0]
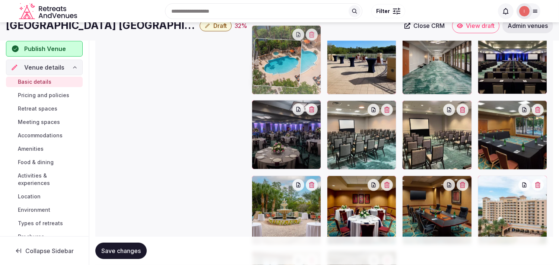
drag, startPoint x: 481, startPoint y: 155, endPoint x: 256, endPoint y: 35, distance: 254.7
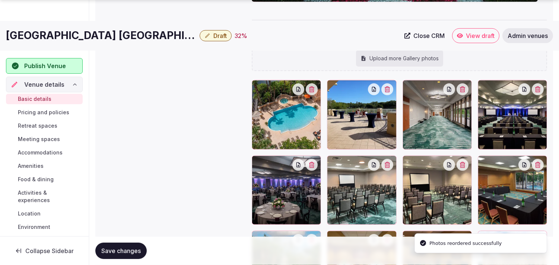
scroll to position [863, 0]
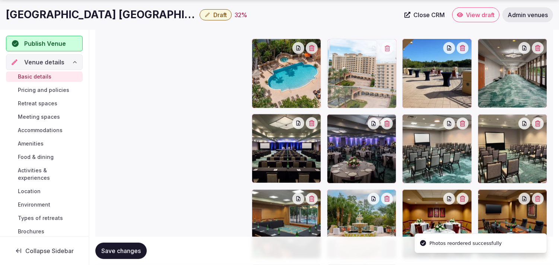
drag, startPoint x: 484, startPoint y: 191, endPoint x: 351, endPoint y: 72, distance: 178.6
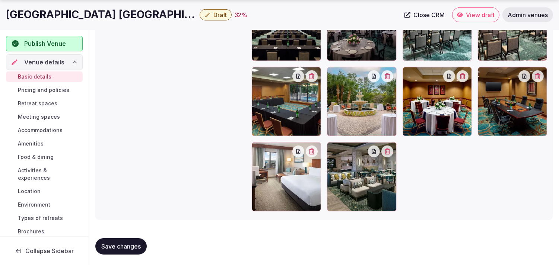
scroll to position [986, 0]
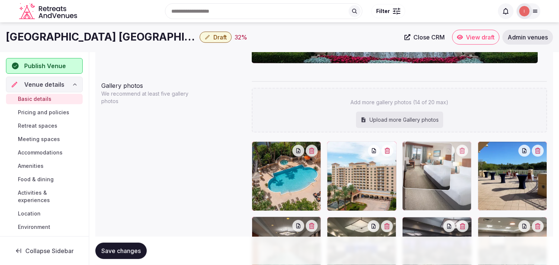
drag, startPoint x: 261, startPoint y: 146, endPoint x: 418, endPoint y: 157, distance: 157.5
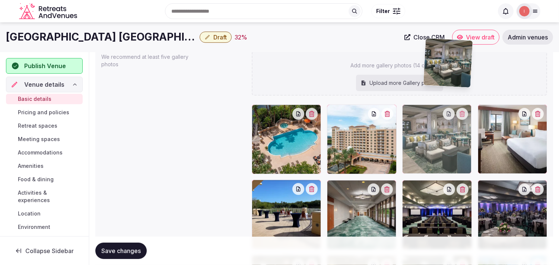
scroll to position [796, 0]
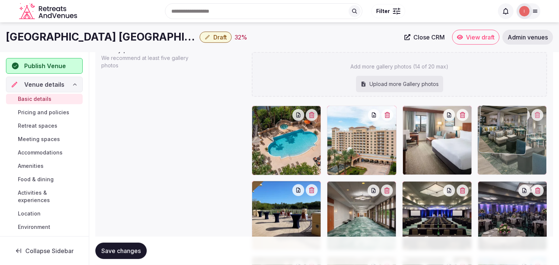
drag, startPoint x: 334, startPoint y: 142, endPoint x: 480, endPoint y: 125, distance: 146.2
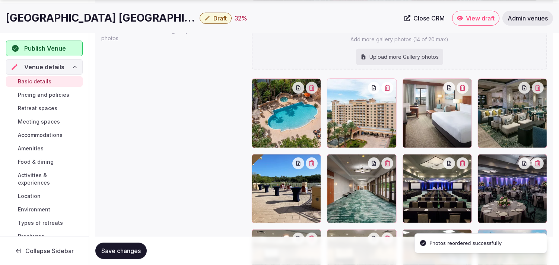
scroll to position [838, 0]
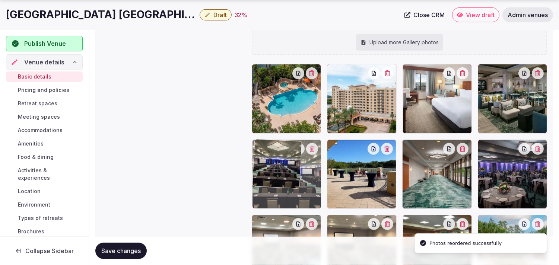
drag, startPoint x: 409, startPoint y: 147, endPoint x: 285, endPoint y: 147, distance: 124.0
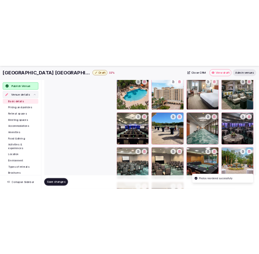
scroll to position [879, 0]
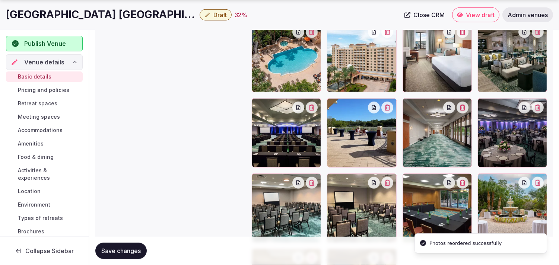
click at [133, 251] on span "Save changes" at bounding box center [120, 250] width 39 height 7
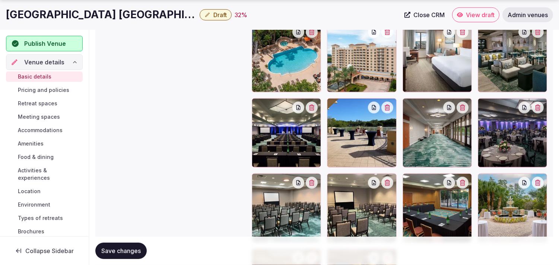
click at [109, 254] on span "Save changes" at bounding box center [120, 250] width 39 height 7
click at [135, 248] on span "Save changes" at bounding box center [120, 250] width 39 height 7
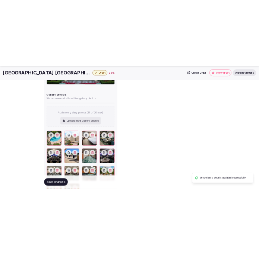
scroll to position [29, 0]
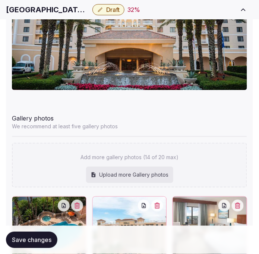
click at [109, 5] on button "Draft" at bounding box center [108, 9] width 32 height 11
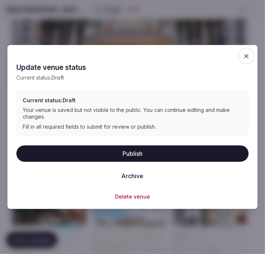
click at [146, 156] on button "Publish" at bounding box center [132, 154] width 232 height 16
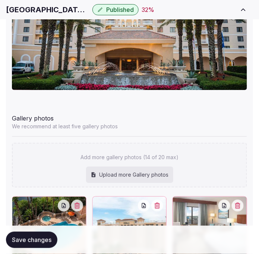
click at [39, 4] on div "Hilton St Petersburg Carillon Park Published 32 %" at bounding box center [120, 9] width 228 height 11
copy div "Hilton St Petersburg Carillon Park"
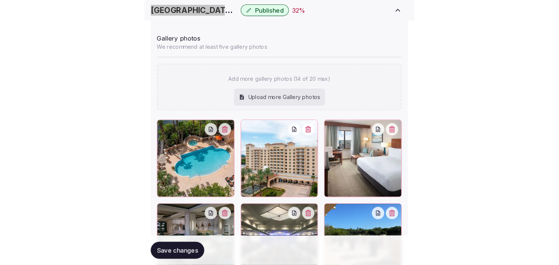
scroll to position [962, 0]
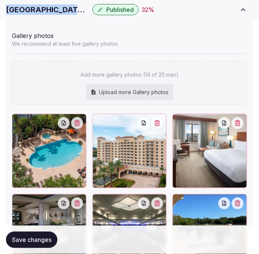
click at [51, 236] on button "Save changes" at bounding box center [31, 240] width 51 height 16
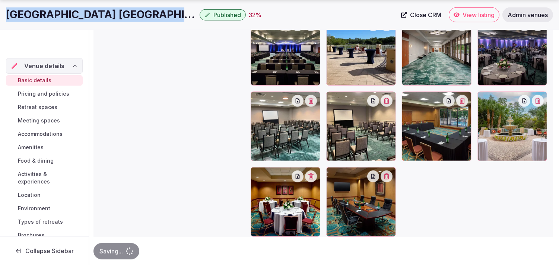
scroll to position [19, 0]
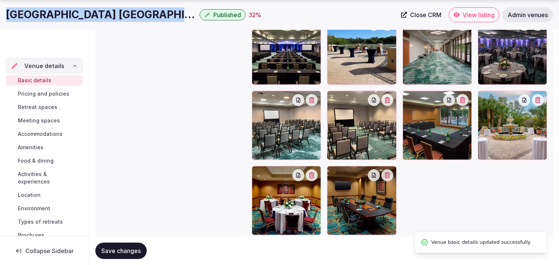
click at [31, 95] on span "Pricing and policies" at bounding box center [43, 93] width 51 height 7
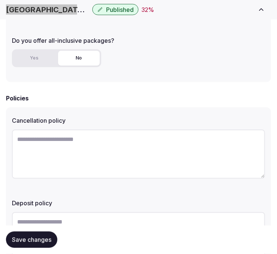
scroll to position [328, 0]
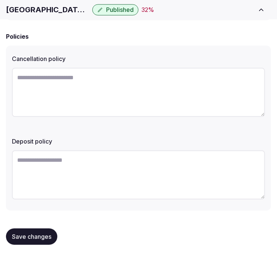
click at [89, 102] on textarea at bounding box center [138, 92] width 253 height 49
paste textarea "**********"
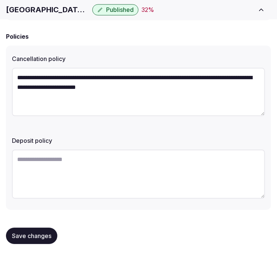
type textarea "**********"
click at [155, 157] on textarea at bounding box center [138, 174] width 253 height 49
paste textarea "**********"
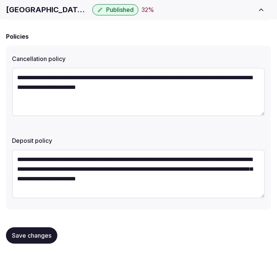
type textarea "**********"
click at [28, 235] on span "Save changes" at bounding box center [31, 235] width 39 height 7
drag, startPoint x: 39, startPoint y: 233, endPoint x: 45, endPoint y: 233, distance: 5.6
click at [43, 232] on span "Save changes" at bounding box center [31, 235] width 39 height 7
click at [42, 232] on span "Save changes" at bounding box center [31, 235] width 39 height 7
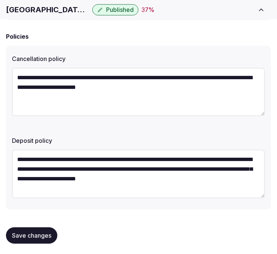
click at [146, 36] on div "Policies" at bounding box center [138, 36] width 265 height 9
drag, startPoint x: 45, startPoint y: 232, endPoint x: 49, endPoint y: 228, distance: 5.8
click at [47, 232] on span "Save changes" at bounding box center [31, 235] width 39 height 7
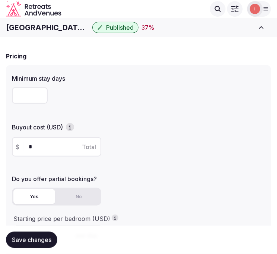
scroll to position [0, 0]
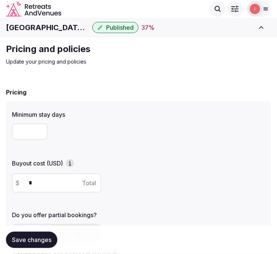
click at [32, 231] on div "Save changes" at bounding box center [138, 240] width 265 height 28
click at [139, 61] on p "Update your pricing and policies" at bounding box center [131, 61] width 250 height 7
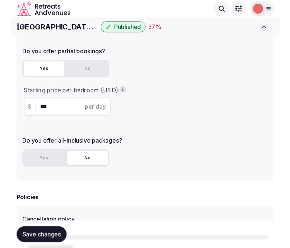
scroll to position [172, 0]
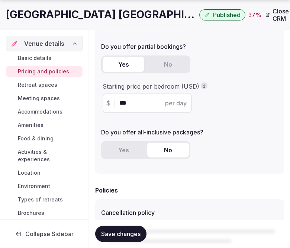
click at [50, 83] on span "Retreat spaces" at bounding box center [37, 84] width 39 height 7
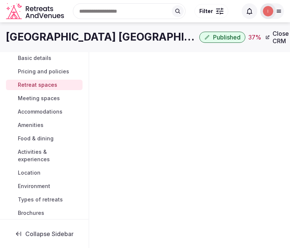
scroll to position [1, 0]
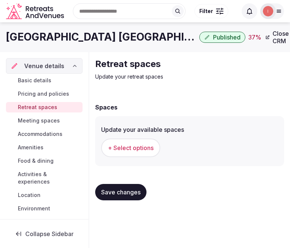
click at [140, 144] on span "+ Select options" at bounding box center [131, 148] width 46 height 8
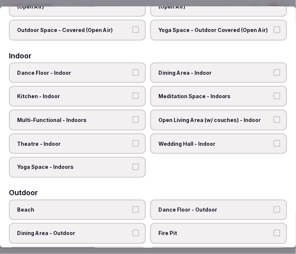
scroll to position [83, 0]
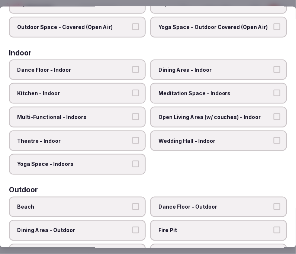
drag, startPoint x: 189, startPoint y: 66, endPoint x: 195, endPoint y: 73, distance: 9.2
click at [191, 66] on span "Dining Area - Indoor" at bounding box center [215, 69] width 113 height 7
click at [120, 114] on span "Multi-Functional - Indoors" at bounding box center [73, 117] width 113 height 7
click at [133, 114] on button "Multi-Functional - Indoors" at bounding box center [136, 117] width 7 height 7
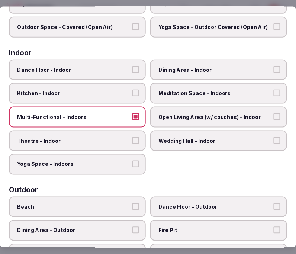
click at [123, 137] on span "Theatre - Indoor" at bounding box center [73, 140] width 113 height 7
click at [133, 137] on button "Theatre - Indoor" at bounding box center [136, 140] width 7 height 7
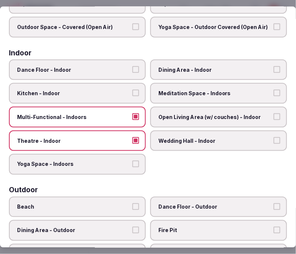
click at [258, 66] on button "Dining Area - Indoor" at bounding box center [277, 69] width 7 height 7
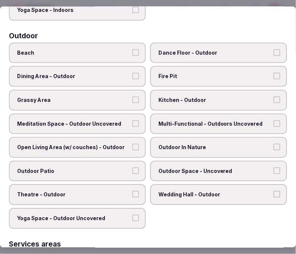
scroll to position [248, 0]
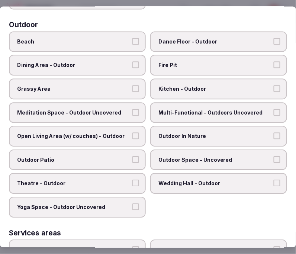
click at [135, 62] on button "Dining Area - Outdoor" at bounding box center [136, 65] width 7 height 7
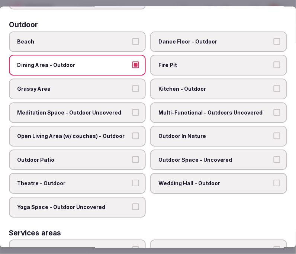
click at [178, 109] on span "Multi-Functional - Outdoors Uncovered" at bounding box center [215, 112] width 113 height 7
click at [258, 109] on button "Multi-Functional - Outdoors Uncovered" at bounding box center [277, 112] width 7 height 7
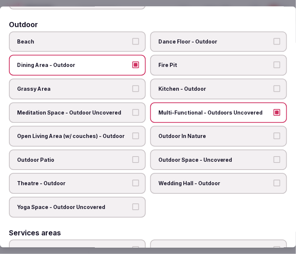
click at [178, 109] on span "Multi-Functional - Outdoors Uncovered" at bounding box center [215, 112] width 113 height 7
click at [258, 109] on button "Multi-Functional - Outdoors Uncovered" at bounding box center [277, 112] width 7 height 7
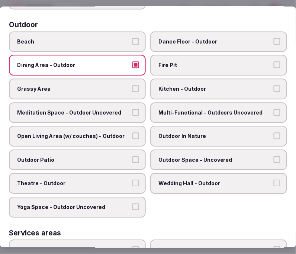
click at [122, 109] on label "Meditation Space - Outdoor Uncovered" at bounding box center [77, 112] width 137 height 21
click at [133, 109] on button "Meditation Space - Outdoor Uncovered" at bounding box center [136, 112] width 7 height 7
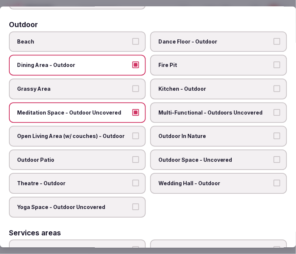
click at [122, 109] on label "Meditation Space - Outdoor Uncovered" at bounding box center [77, 112] width 137 height 21
click at [133, 109] on button "Meditation Space - Outdoor Uncovered" at bounding box center [136, 112] width 7 height 7
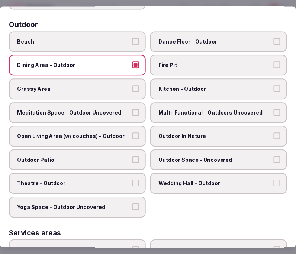
click at [125, 156] on span "Outdoor Patio" at bounding box center [73, 159] width 113 height 7
click at [133, 156] on button "Outdoor Patio" at bounding box center [136, 159] width 7 height 7
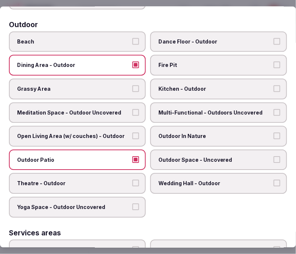
click at [179, 156] on span "Outdoor Space - Uncovered" at bounding box center [215, 159] width 113 height 7
click at [258, 156] on button "Outdoor Space - Uncovered" at bounding box center [277, 159] width 7 height 7
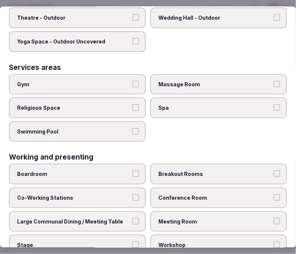
scroll to position [415, 0]
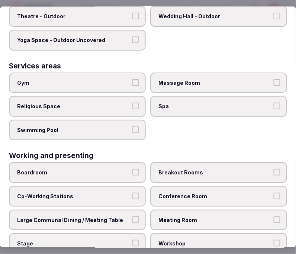
click at [165, 217] on span "Meeting Room" at bounding box center [215, 220] width 113 height 7
click at [258, 217] on button "Meeting Room" at bounding box center [277, 220] width 7 height 7
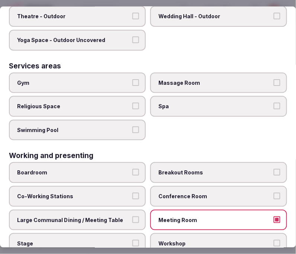
click at [189, 193] on span "Conference Room" at bounding box center [215, 196] width 113 height 7
click at [258, 193] on button "Conference Room" at bounding box center [277, 196] width 7 height 7
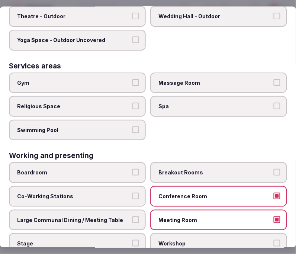
click at [120, 213] on label "Large Communal Dining / Meeting Table" at bounding box center [77, 220] width 137 height 21
click at [133, 217] on button "Large Communal Dining / Meeting Table" at bounding box center [136, 220] width 7 height 7
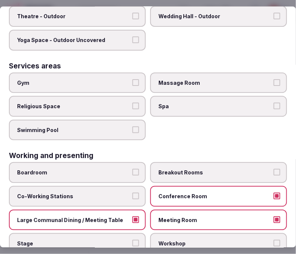
click at [116, 120] on label "Swimming Pool" at bounding box center [77, 130] width 137 height 21
click at [133, 127] on button "Swimming Pool" at bounding box center [136, 130] width 7 height 7
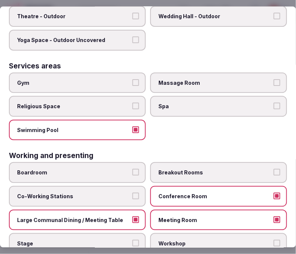
click at [133, 76] on label "Gym" at bounding box center [77, 83] width 137 height 21
click at [133, 79] on button "Gym" at bounding box center [136, 82] width 7 height 7
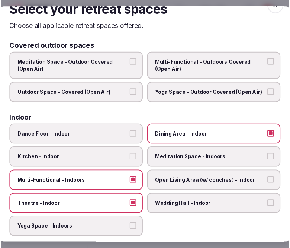
scroll to position [1, 0]
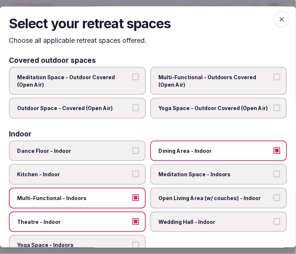
click at [258, 21] on span "button" at bounding box center [282, 19] width 16 height 16
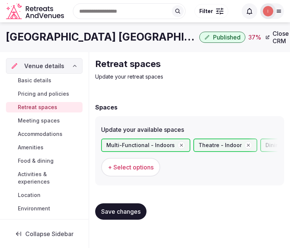
click at [142, 206] on button "Save changes" at bounding box center [120, 211] width 51 height 16
click at [55, 120] on span "Meeting spaces" at bounding box center [39, 120] width 42 height 7
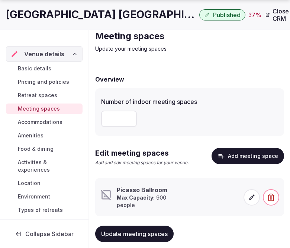
scroll to position [42, 0]
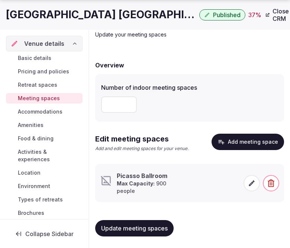
click at [153, 188] on p "Max Capacity: 900 people" at bounding box center [142, 187] width 51 height 15
drag, startPoint x: 118, startPoint y: 108, endPoint x: 103, endPoint y: 109, distance: 14.9
click at [103, 109] on input "**" at bounding box center [119, 104] width 36 height 16
type input "**"
click at [149, 231] on span "Update meeting spaces" at bounding box center [134, 228] width 67 height 7
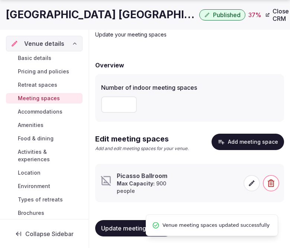
click at [251, 179] on span at bounding box center [252, 183] width 16 height 16
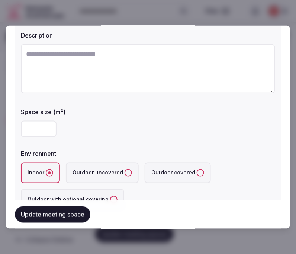
scroll to position [83, 0]
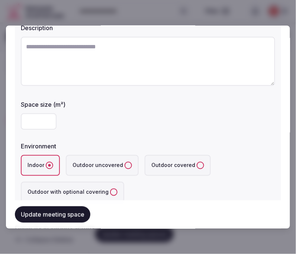
click at [169, 64] on textarea at bounding box center [148, 60] width 255 height 49
paste textarea "**********"
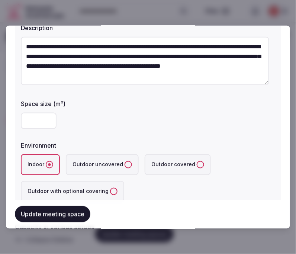
type textarea "**********"
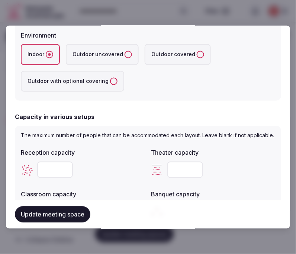
scroll to position [207, 0]
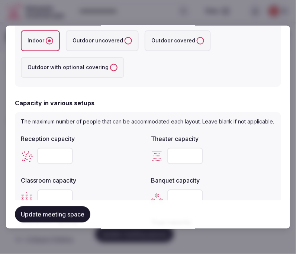
click at [60, 161] on input "number" at bounding box center [55, 156] width 36 height 16
type input "***"
click at [121, 162] on div "***" at bounding box center [83, 156] width 124 height 16
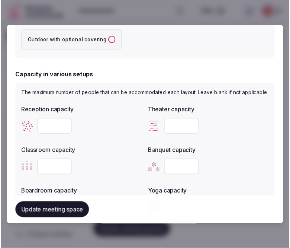
scroll to position [248, 0]
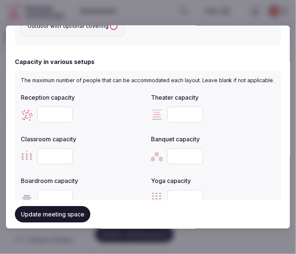
drag, startPoint x: 66, startPoint y: 156, endPoint x: 36, endPoint y: 162, distance: 29.9
click at [36, 162] on div "***" at bounding box center [83, 156] width 124 height 16
type input "***"
drag, startPoint x: 184, startPoint y: 164, endPoint x: 159, endPoint y: 160, distance: 25.6
click at [159, 160] on div "***" at bounding box center [213, 156] width 124 height 16
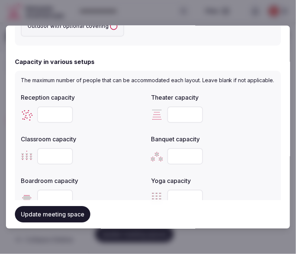
click at [169, 162] on input "***" at bounding box center [186, 156] width 36 height 16
type input "***"
drag, startPoint x: 177, startPoint y: 121, endPoint x: 154, endPoint y: 117, distance: 23.7
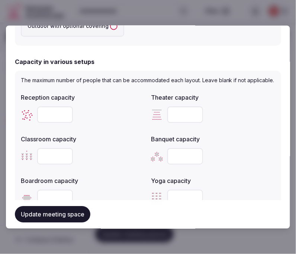
click at [154, 117] on div "***" at bounding box center [213, 115] width 124 height 16
click at [176, 121] on input "***" at bounding box center [186, 115] width 36 height 16
type input "***"
click at [67, 213] on button "Update meeting space" at bounding box center [53, 215] width 76 height 16
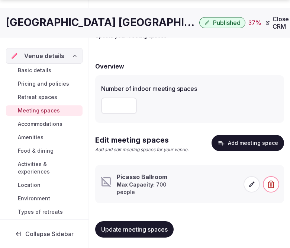
scroll to position [42, 0]
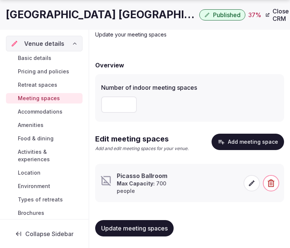
click at [254, 185] on icon at bounding box center [251, 182] width 7 height 7
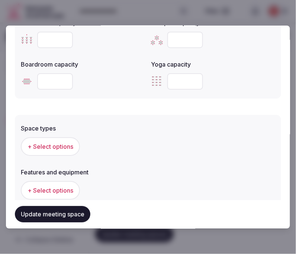
scroll to position [289, 0]
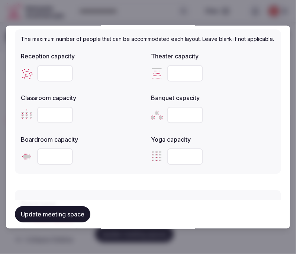
click at [42, 204] on div "Update meeting space" at bounding box center [148, 215] width 267 height 28
click at [49, 213] on button "Update meeting space" at bounding box center [53, 215] width 76 height 16
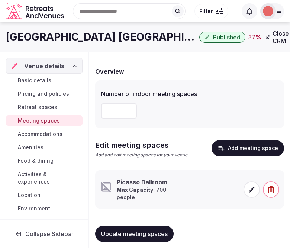
click at [249, 188] on icon at bounding box center [251, 189] width 7 height 7
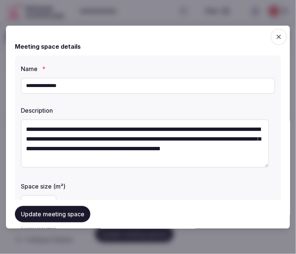
click at [76, 215] on button "Update meeting space" at bounding box center [53, 215] width 76 height 16
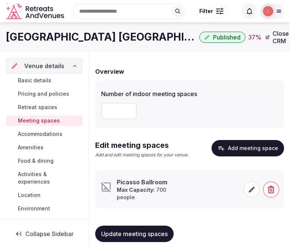
click at [156, 196] on p "Max Capacity: 700 people" at bounding box center [142, 193] width 51 height 15
click at [251, 191] on icon at bounding box center [251, 189] width 7 height 7
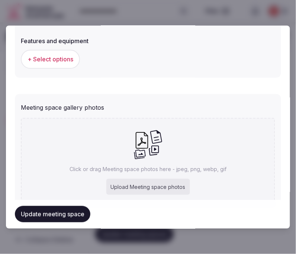
scroll to position [414, 0]
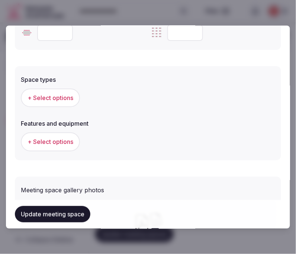
click at [70, 102] on span "+ Select options" at bounding box center [51, 97] width 46 height 8
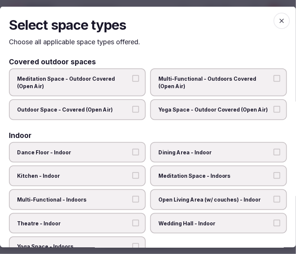
click at [206, 152] on span "Dining Area - Indoor" at bounding box center [215, 152] width 113 height 7
click at [258, 152] on button "Dining Area - Indoor" at bounding box center [277, 152] width 7 height 7
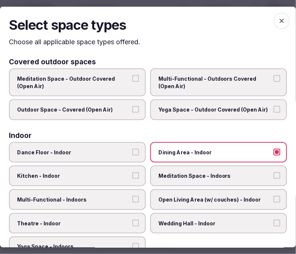
click at [123, 198] on span "Multi-Functional - Indoors" at bounding box center [73, 199] width 113 height 7
click at [133, 198] on button "Multi-Functional - Indoors" at bounding box center [136, 199] width 7 height 7
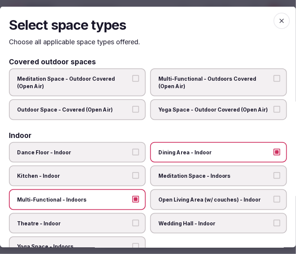
click at [104, 220] on span "Theatre - Indoor" at bounding box center [73, 223] width 113 height 7
click at [133, 220] on button "Theatre - Indoor" at bounding box center [136, 223] width 7 height 7
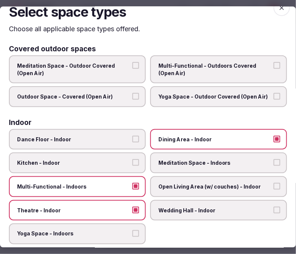
scroll to position [0, 0]
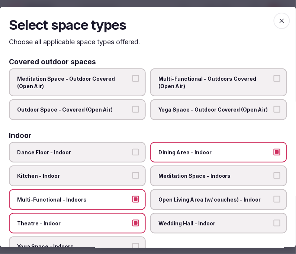
drag, startPoint x: 273, startPoint y: 21, endPoint x: 268, endPoint y: 26, distance: 7.2
click at [258, 24] on span "button" at bounding box center [282, 20] width 16 height 16
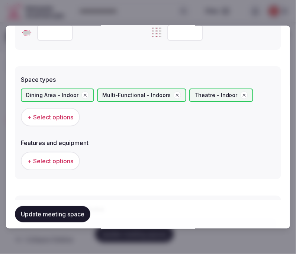
click at [69, 165] on span "+ Select options" at bounding box center [51, 161] width 46 height 8
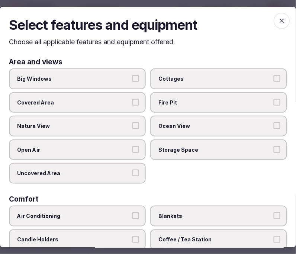
click at [128, 78] on label "Big Windows" at bounding box center [77, 79] width 137 height 21
click at [133, 78] on button "Big Windows" at bounding box center [136, 78] width 7 height 7
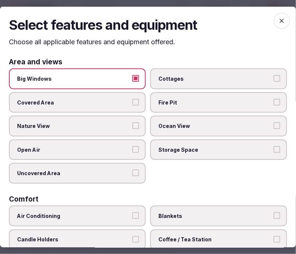
drag, startPoint x: 123, startPoint y: 76, endPoint x: 130, endPoint y: 84, distance: 10.5
click at [123, 77] on span "Big Windows" at bounding box center [73, 78] width 113 height 7
click at [133, 77] on button "Big Windows" at bounding box center [136, 78] width 7 height 7
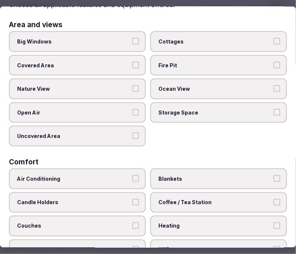
scroll to position [83, 0]
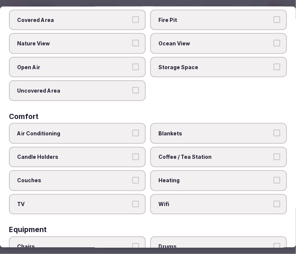
click at [133, 130] on button "Air Conditioning" at bounding box center [136, 133] width 7 height 7
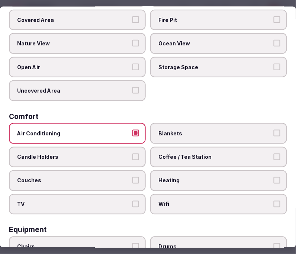
click at [161, 201] on span "Wifi" at bounding box center [215, 204] width 113 height 7
click at [258, 201] on button "Wifi" at bounding box center [277, 204] width 7 height 7
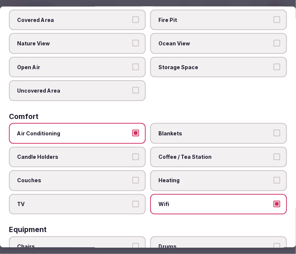
click at [141, 195] on label "TV" at bounding box center [77, 204] width 137 height 21
click at [139, 201] on button "TV" at bounding box center [136, 204] width 7 height 7
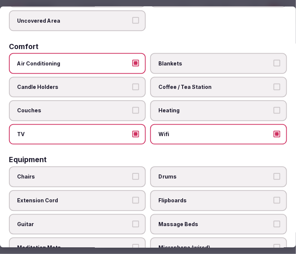
scroll to position [165, 0]
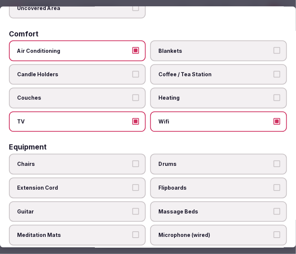
click at [136, 154] on label "Chairs" at bounding box center [77, 164] width 137 height 21
click at [136, 161] on button "Chairs" at bounding box center [136, 164] width 7 height 7
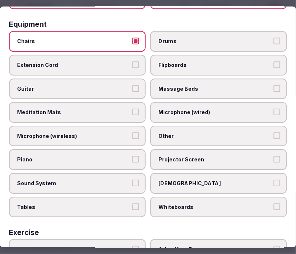
scroll to position [289, 0]
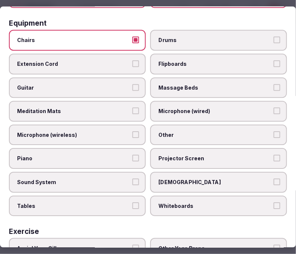
click at [240, 131] on span "Other" at bounding box center [215, 134] width 113 height 7
click at [258, 131] on button "Other" at bounding box center [277, 134] width 7 height 7
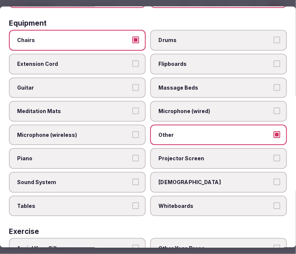
click at [190, 154] on label "Projector Screen" at bounding box center [218, 159] width 137 height 21
click at [258, 155] on button "Projector Screen" at bounding box center [277, 158] width 7 height 7
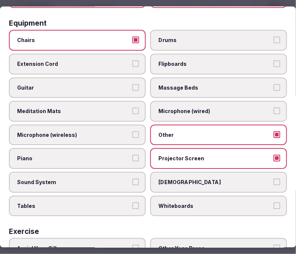
click at [107, 179] on span "Sound System" at bounding box center [73, 182] width 113 height 7
click at [133, 179] on button "Sound System" at bounding box center [136, 182] width 7 height 7
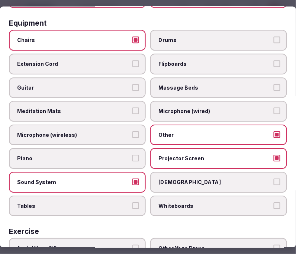
click at [136, 203] on button "Tables" at bounding box center [136, 206] width 7 height 7
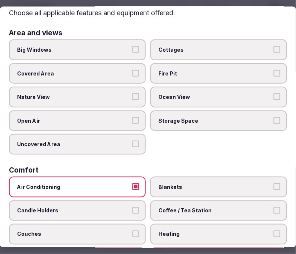
scroll to position [0, 0]
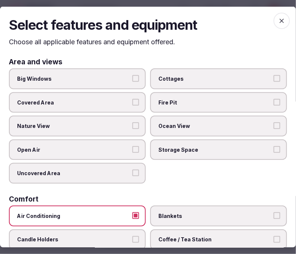
click at [258, 18] on icon "button" at bounding box center [282, 20] width 7 height 7
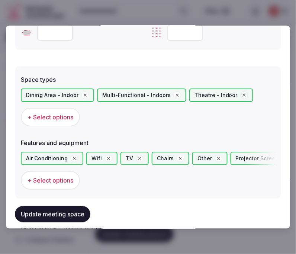
click at [72, 213] on button "Update meeting space" at bounding box center [53, 215] width 76 height 16
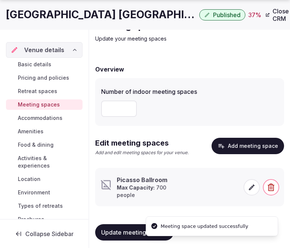
scroll to position [42, 0]
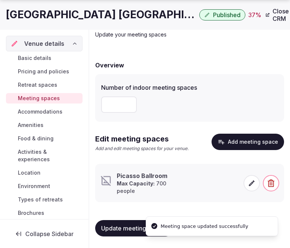
click at [245, 182] on span at bounding box center [252, 183] width 16 height 16
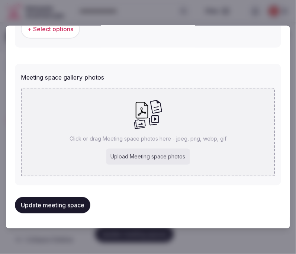
scroll to position [549, 0]
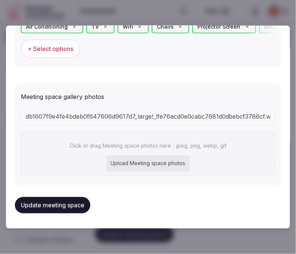
drag, startPoint x: 53, startPoint y: 207, endPoint x: 57, endPoint y: 204, distance: 5.1
click at [55, 206] on button "Update meeting space" at bounding box center [53, 205] width 76 height 16
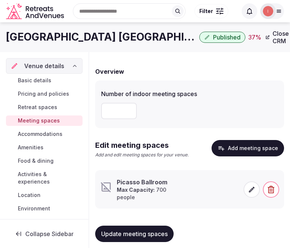
click at [252, 193] on span at bounding box center [252, 189] width 16 height 16
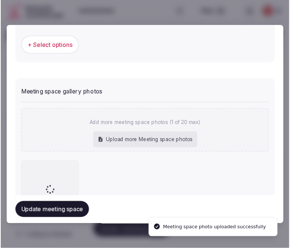
scroll to position [568, 0]
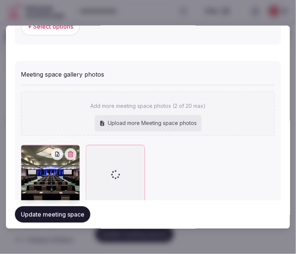
click at [67, 210] on button "Update meeting space" at bounding box center [53, 215] width 76 height 16
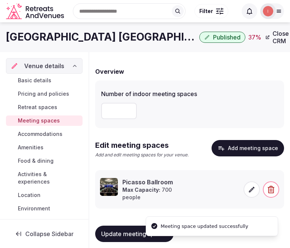
click at [66, 213] on link "Environment" at bounding box center [44, 208] width 77 height 10
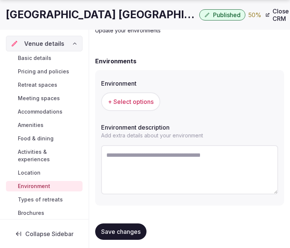
scroll to position [48, 0]
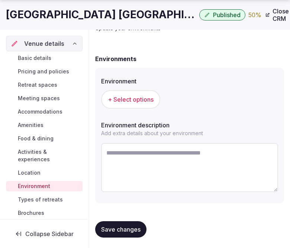
click at [44, 108] on span "Accommodations" at bounding box center [40, 111] width 45 height 7
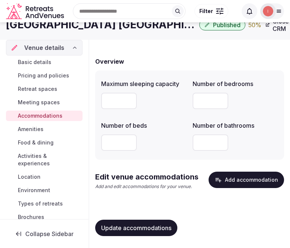
scroll to position [45, 0]
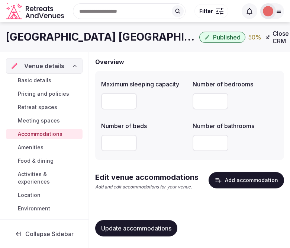
drag, startPoint x: 287, startPoint y: 98, endPoint x: 229, endPoint y: 182, distance: 102.7
click at [229, 182] on button "Add accommodation" at bounding box center [247, 180] width 76 height 16
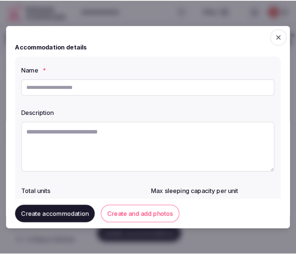
scroll to position [39, 0]
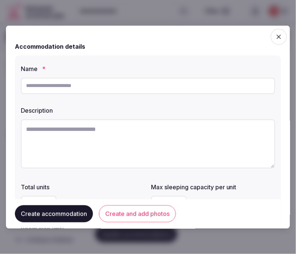
click at [164, 80] on input "text" at bounding box center [148, 85] width 255 height 16
paste input "**********"
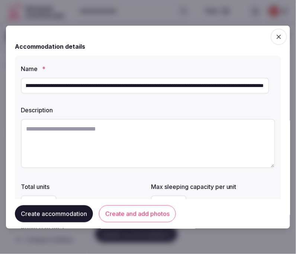
scroll to position [0, 0]
click at [175, 87] on input "**********" at bounding box center [145, 85] width 249 height 16
paste input "text"
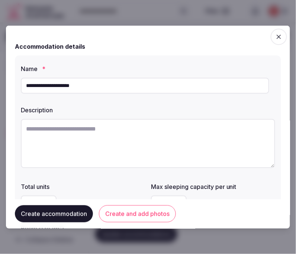
type input "**********"
click at [169, 150] on textarea at bounding box center [148, 143] width 255 height 49
paste textarea "**********"
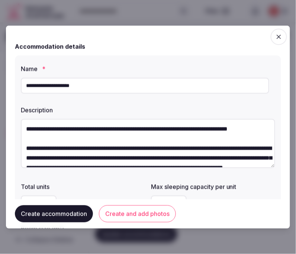
scroll to position [111, 0]
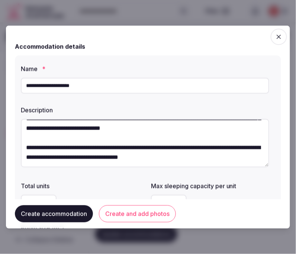
type textarea "**********"
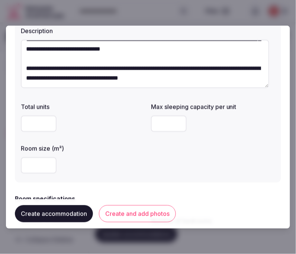
scroll to position [75, 0]
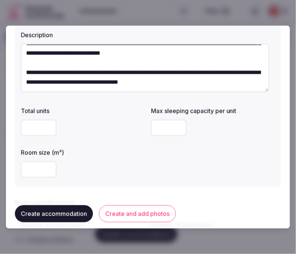
click at [156, 131] on input "number" at bounding box center [169, 128] width 36 height 16
type input "*"
click at [139, 157] on div "Room size (m²)" at bounding box center [83, 163] width 124 height 36
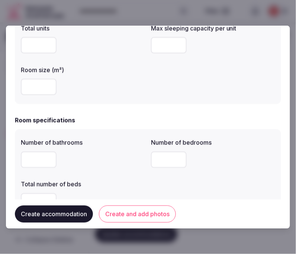
scroll to position [199, 0]
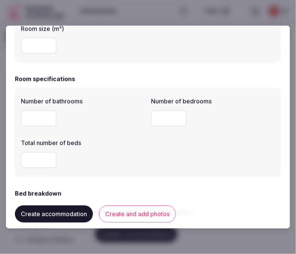
click at [45, 121] on input "number" at bounding box center [39, 119] width 36 height 16
type input "*"
click at [167, 118] on input "*" at bounding box center [169, 119] width 36 height 16
type input "*"
click at [36, 160] on input "number" at bounding box center [39, 160] width 36 height 16
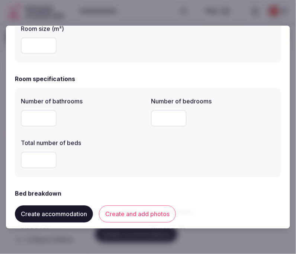
type input "*"
click at [165, 162] on div "Number of bathrooms * Number of bedrooms * Total number of beds *" at bounding box center [148, 132] width 255 height 77
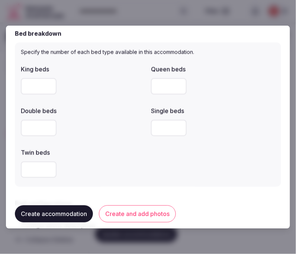
scroll to position [365, 0]
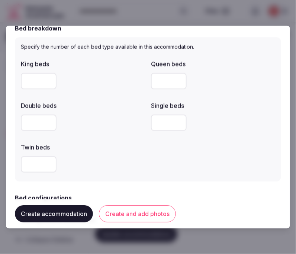
click at [42, 83] on input "number" at bounding box center [39, 81] width 36 height 16
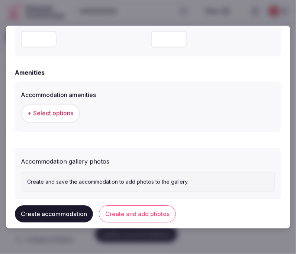
scroll to position [696, 0]
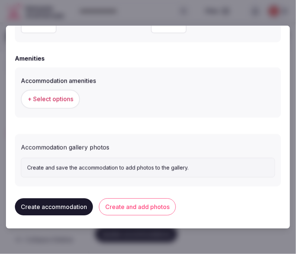
type input "*"
click at [58, 99] on span "+ Select options" at bounding box center [51, 99] width 46 height 8
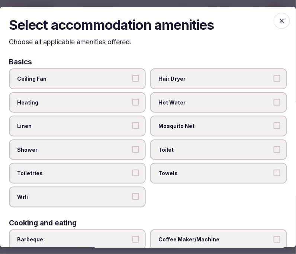
drag, startPoint x: 128, startPoint y: 125, endPoint x: 142, endPoint y: 138, distance: 17.9
click at [128, 127] on label "Linen" at bounding box center [77, 126] width 137 height 21
click at [133, 127] on button "Linen" at bounding box center [136, 126] width 7 height 7
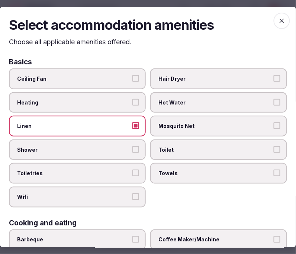
drag, startPoint x: 132, startPoint y: 148, endPoint x: 131, endPoint y: 162, distance: 13.5
click at [133, 149] on button "Shower" at bounding box center [136, 149] width 7 height 7
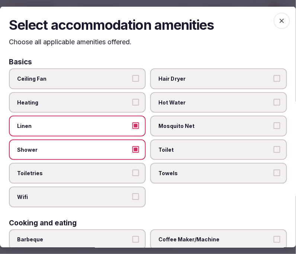
click at [131, 163] on label "Toiletries" at bounding box center [77, 173] width 137 height 21
click at [133, 170] on button "Toiletries" at bounding box center [136, 173] width 7 height 7
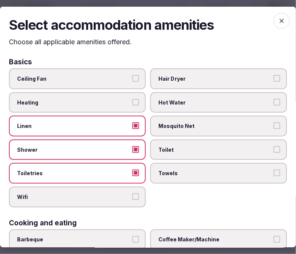
click at [139, 190] on label "Wifi" at bounding box center [77, 197] width 137 height 21
click at [139, 194] on button "Wifi" at bounding box center [136, 197] width 7 height 7
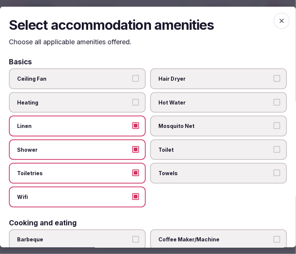
drag, startPoint x: 201, startPoint y: 166, endPoint x: 203, endPoint y: 159, distance: 7.7
click at [200, 166] on label "Towels" at bounding box center [218, 173] width 137 height 21
click at [258, 170] on button "Towels" at bounding box center [277, 173] width 7 height 7
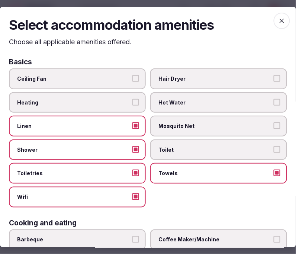
click at [206, 147] on span "Toilet" at bounding box center [215, 149] width 113 height 7
click at [258, 147] on button "Toilet" at bounding box center [277, 149] width 7 height 7
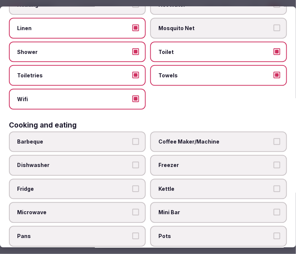
scroll to position [124, 0]
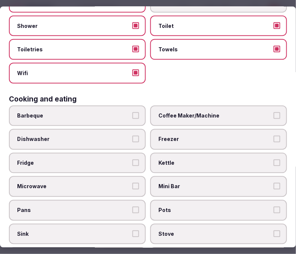
click at [182, 112] on span "Coffee Maker/Machine" at bounding box center [215, 115] width 113 height 7
click at [258, 112] on button "Coffee Maker/Machine" at bounding box center [277, 115] width 7 height 7
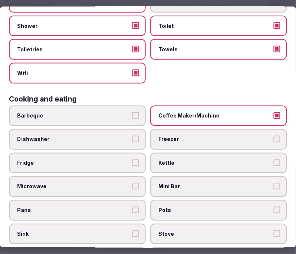
click at [196, 183] on span "Mini Bar" at bounding box center [215, 186] width 113 height 7
click at [258, 183] on button "Mini Bar" at bounding box center [277, 186] width 7 height 7
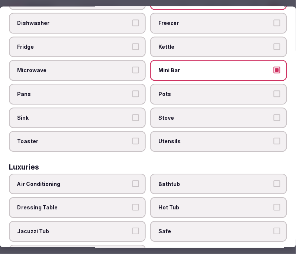
scroll to position [289, 0]
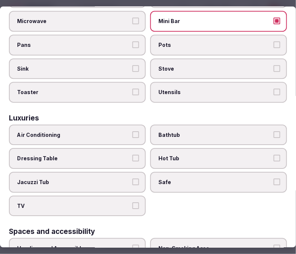
drag, startPoint x: 122, startPoint y: 127, endPoint x: 172, endPoint y: 133, distance: 50.6
click at [124, 131] on span "Air Conditioning" at bounding box center [73, 134] width 113 height 7
click at [133, 131] on button "Air Conditioning" at bounding box center [136, 134] width 7 height 7
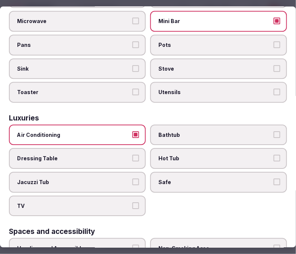
drag, startPoint x: 187, startPoint y: 172, endPoint x: 172, endPoint y: 181, distance: 17.2
click at [187, 179] on span "Safe" at bounding box center [215, 182] width 113 height 7
click at [258, 179] on button "Safe" at bounding box center [277, 182] width 7 height 7
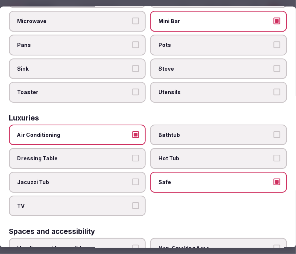
click at [136, 196] on label "TV" at bounding box center [77, 206] width 137 height 21
click at [136, 203] on button "TV" at bounding box center [136, 206] width 7 height 7
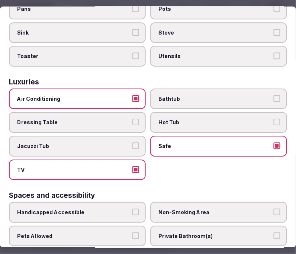
scroll to position [372, 0]
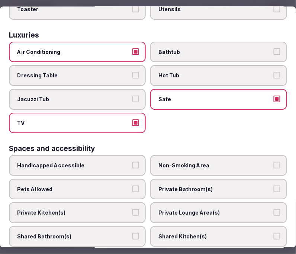
drag, startPoint x: 190, startPoint y: 181, endPoint x: 193, endPoint y: 184, distance: 4.0
click at [191, 181] on label "Private Bathroom(s)" at bounding box center [218, 189] width 137 height 21
click at [258, 186] on button "Private Bathroom(s)" at bounding box center [277, 189] width 7 height 7
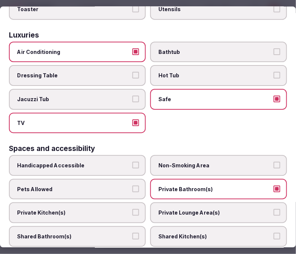
drag, startPoint x: 194, startPoint y: 194, endPoint x: 189, endPoint y: 198, distance: 6.3
click at [194, 203] on label "Private Lounge Area(s)" at bounding box center [218, 213] width 137 height 21
click at [258, 210] on button "Private Lounge Area(s)" at bounding box center [277, 213] width 7 height 7
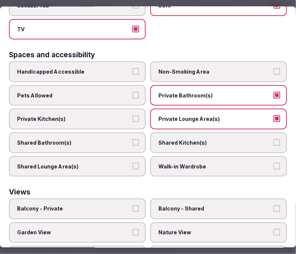
scroll to position [496, 0]
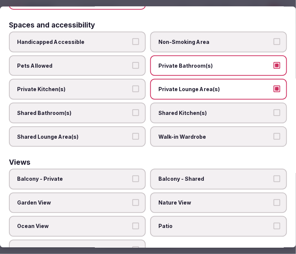
click at [110, 176] on span "Balcony - Private" at bounding box center [73, 179] width 113 height 7
click at [133, 176] on button "Balcony - Private" at bounding box center [136, 179] width 7 height 7
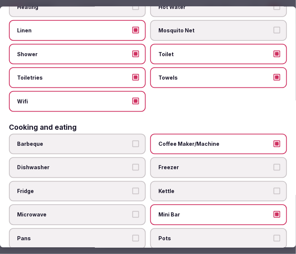
scroll to position [0, 0]
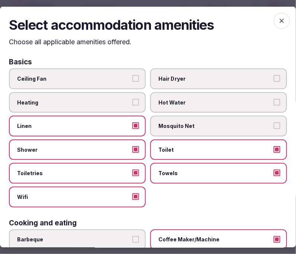
click at [258, 17] on icon "button" at bounding box center [282, 20] width 7 height 7
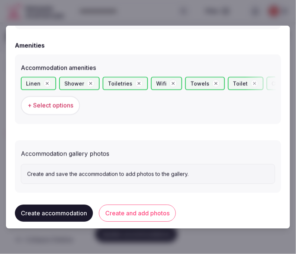
scroll to position [714, 0]
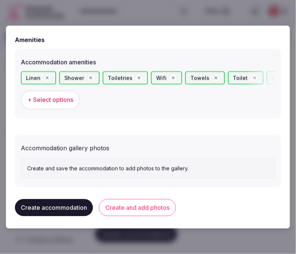
click at [142, 209] on button "Create and add photos" at bounding box center [137, 208] width 77 height 17
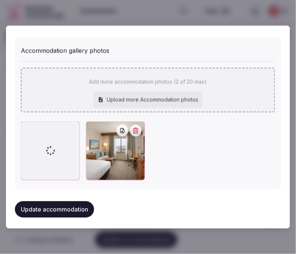
scroll to position [830, 0]
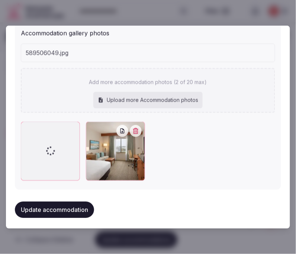
click at [216, 86] on div "Add more accommodation photos (2 of 20 max) Upload more Accommodation photos" at bounding box center [148, 90] width 255 height 45
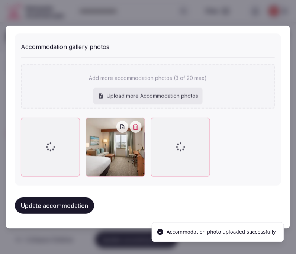
scroll to position [812, 0]
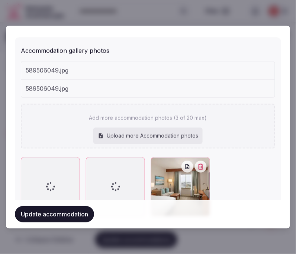
click at [195, 104] on div "Add more accommodation photos (3 of 20 max) Upload more Accommodation photos" at bounding box center [148, 126] width 255 height 45
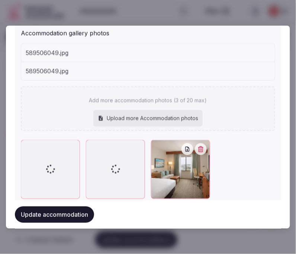
click at [217, 98] on div "Add more accommodation photos (3 of 20 max) Upload more Accommodation photos" at bounding box center [148, 108] width 255 height 45
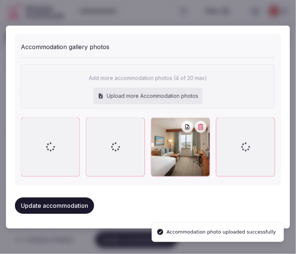
scroll to position [812, 0]
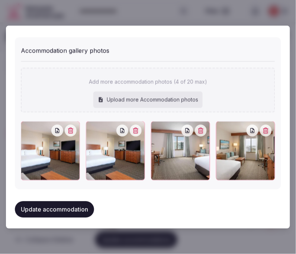
click at [136, 128] on icon "button" at bounding box center [136, 131] width 6 height 6
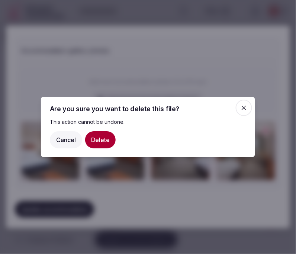
click at [99, 144] on button "Delete" at bounding box center [100, 139] width 31 height 17
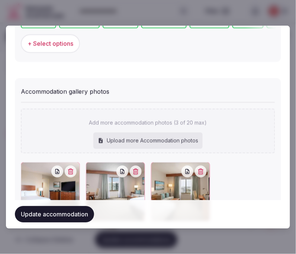
scroll to position [812, 0]
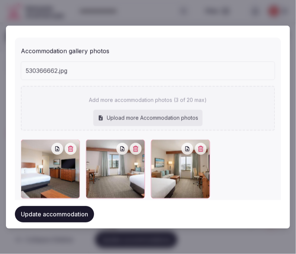
click at [148, 107] on div "**********" at bounding box center [148, 126] width 284 height 203
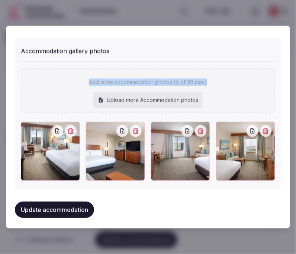
click at [83, 206] on button "Update accommodation" at bounding box center [54, 210] width 79 height 16
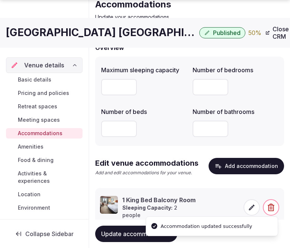
scroll to position [79, 0]
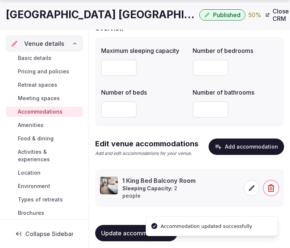
click at [35, 127] on span "Amenities" at bounding box center [31, 124] width 26 height 7
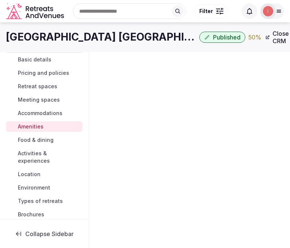
scroll to position [1, 0]
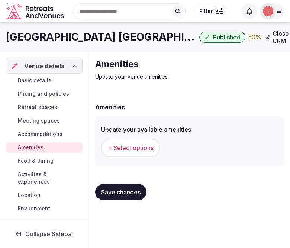
click at [144, 146] on span "+ Select options" at bounding box center [131, 148] width 46 height 8
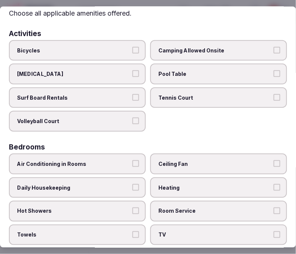
scroll to position [41, 0]
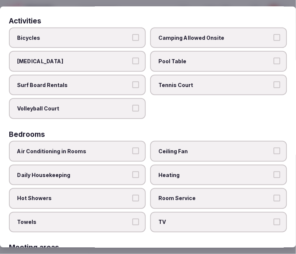
drag, startPoint x: 128, startPoint y: 150, endPoint x: 130, endPoint y: 161, distance: 11.4
click at [128, 150] on label "Air Conditioning in Rooms" at bounding box center [77, 151] width 137 height 21
click at [133, 150] on button "Air Conditioning in Rooms" at bounding box center [136, 150] width 7 height 7
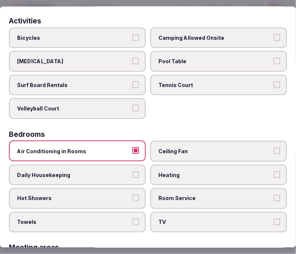
click at [133, 174] on button "Daily Housekeeping" at bounding box center [136, 174] width 7 height 7
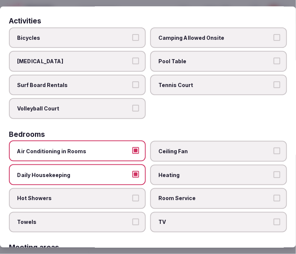
drag, startPoint x: 135, startPoint y: 194, endPoint x: 146, endPoint y: 200, distance: 13.0
click at [135, 195] on button "Hot Showers" at bounding box center [136, 198] width 7 height 7
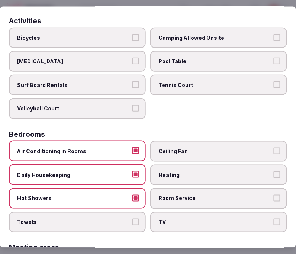
drag, startPoint x: 139, startPoint y: 213, endPoint x: 166, endPoint y: 213, distance: 27.2
click at [146, 213] on div "Air Conditioning in Rooms Ceiling Fan Daily Housekeeping Heating Hot Showers Ro…" at bounding box center [148, 187] width 279 height 92
click at [170, 219] on span "TV" at bounding box center [215, 222] width 113 height 7
click at [258, 219] on button "TV" at bounding box center [277, 222] width 7 height 7
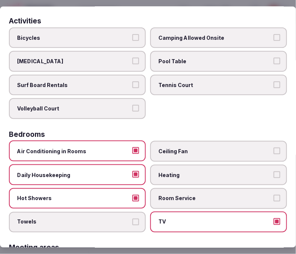
click at [196, 198] on label "Room Service" at bounding box center [218, 198] width 137 height 21
click at [258, 198] on button "Room Service" at bounding box center [277, 198] width 7 height 7
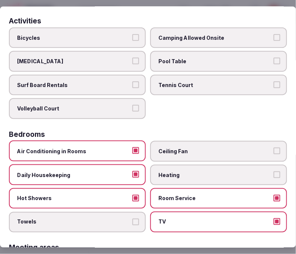
click at [138, 217] on label "Towels" at bounding box center [77, 222] width 137 height 21
click at [138, 219] on button "Towels" at bounding box center [136, 222] width 7 height 7
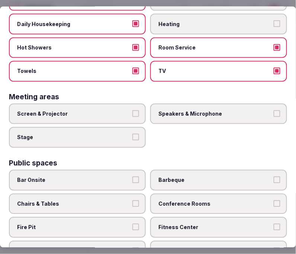
scroll to position [207, 0]
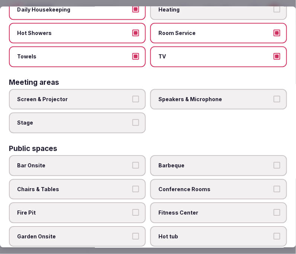
drag, startPoint x: 92, startPoint y: 94, endPoint x: 106, endPoint y: 98, distance: 14.6
click at [93, 96] on span "Screen & Projector" at bounding box center [73, 99] width 113 height 7
click at [133, 96] on button "Screen & Projector" at bounding box center [136, 99] width 7 height 7
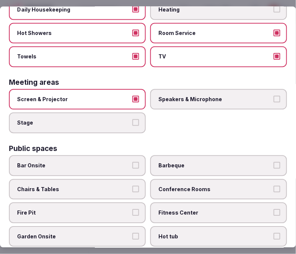
click at [146, 93] on div "Screen & Projector Speakers & Microphone Stage" at bounding box center [148, 111] width 279 height 44
click at [191, 96] on span "Speakers & Microphone" at bounding box center [215, 99] width 113 height 7
click at [258, 96] on button "Speakers & Microphone" at bounding box center [277, 99] width 7 height 7
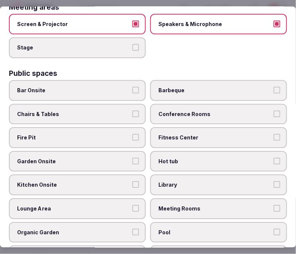
scroll to position [289, 0]
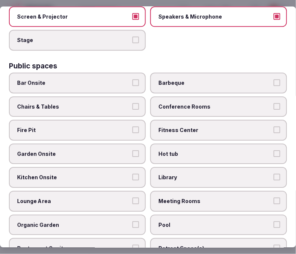
click at [102, 103] on span "Chairs & Tables" at bounding box center [73, 106] width 113 height 7
click at [133, 103] on button "Chairs & Tables" at bounding box center [136, 106] width 7 height 7
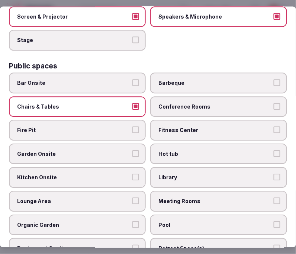
click at [98, 144] on label "Garden Onsite" at bounding box center [77, 154] width 137 height 21
click at [133, 150] on button "Garden Onsite" at bounding box center [136, 153] width 7 height 7
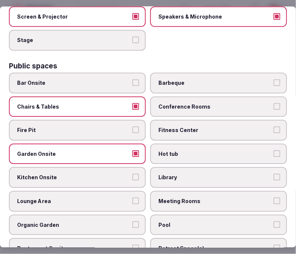
click at [206, 112] on div "Bar Onsite Barbeque Chairs & Tables Conference Rooms Fire Pit Fitness Center Ga…" at bounding box center [148, 202] width 279 height 258
click at [201, 127] on span "Fitness Center" at bounding box center [215, 130] width 113 height 7
click at [258, 127] on button "Fitness Center" at bounding box center [277, 130] width 7 height 7
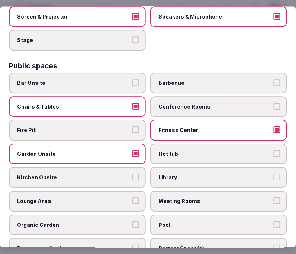
scroll to position [414, 0]
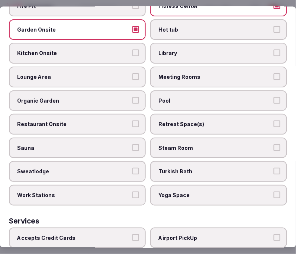
click at [183, 97] on span "Pool" at bounding box center [215, 100] width 113 height 7
click at [258, 97] on button "Pool" at bounding box center [277, 100] width 7 height 7
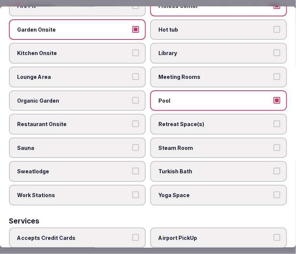
click at [112, 67] on label "Lounge Area" at bounding box center [77, 77] width 137 height 21
click at [133, 74] on button "Lounge Area" at bounding box center [136, 77] width 7 height 7
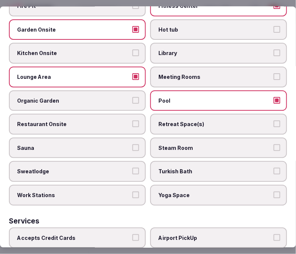
click at [113, 121] on span "Restaurant Onsite" at bounding box center [73, 124] width 113 height 7
click at [133, 121] on button "Restaurant Onsite" at bounding box center [136, 124] width 7 height 7
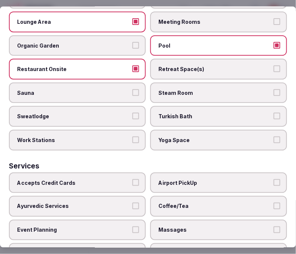
scroll to position [523, 0]
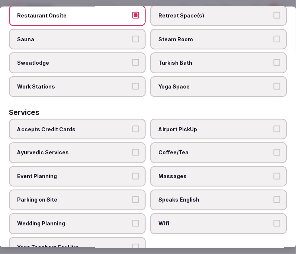
drag, startPoint x: 95, startPoint y: 118, endPoint x: 140, endPoint y: 128, distance: 45.7
click at [96, 119] on label "Accepts Credit Cards" at bounding box center [77, 129] width 137 height 21
click at [133, 125] on button "Accepts Credit Cards" at bounding box center [136, 128] width 7 height 7
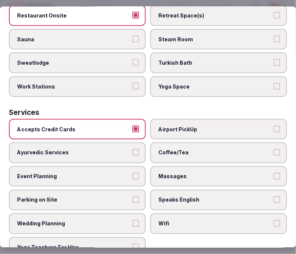
click at [195, 149] on span "Coffee/Tea" at bounding box center [215, 152] width 113 height 7
click at [258, 149] on button "Coffee/Tea" at bounding box center [277, 152] width 7 height 7
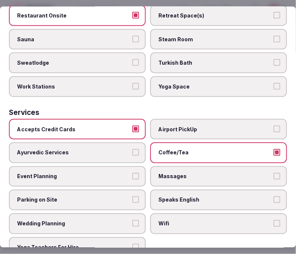
drag, startPoint x: 200, startPoint y: 158, endPoint x: 202, endPoint y: 162, distance: 4.5
click at [200, 173] on span "Massages" at bounding box center [215, 176] width 113 height 7
click at [258, 173] on button "Massages" at bounding box center [277, 176] width 7 height 7
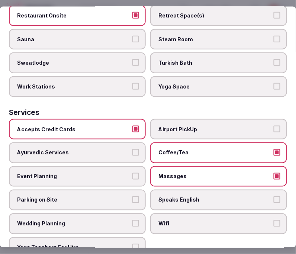
click at [206, 197] on span "Speaks English" at bounding box center [215, 200] width 113 height 7
click at [258, 197] on button "Speaks English" at bounding box center [277, 200] width 7 height 7
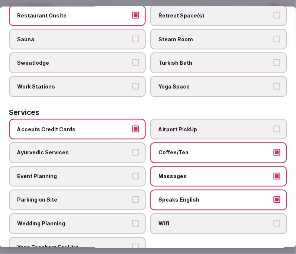
click at [205, 214] on label "Wifi" at bounding box center [218, 224] width 137 height 21
click at [258, 220] on button "Wifi" at bounding box center [277, 223] width 7 height 7
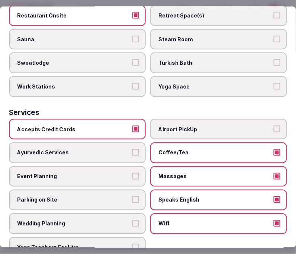
click at [221, 173] on span "Massages" at bounding box center [215, 176] width 113 height 7
click at [258, 173] on button "Massages" at bounding box center [277, 176] width 7 height 7
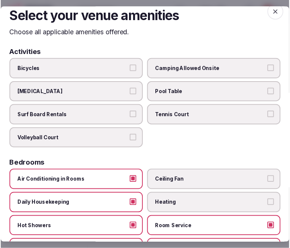
scroll to position [0, 0]
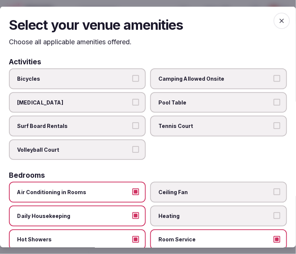
click at [258, 23] on span "button" at bounding box center [282, 20] width 16 height 16
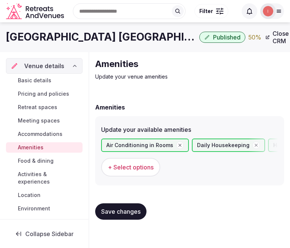
click at [124, 212] on span "Save changes" at bounding box center [120, 211] width 39 height 7
click at [127, 210] on span "Save changes" at bounding box center [120, 211] width 39 height 7
click at [50, 163] on span "Food & dining" at bounding box center [36, 160] width 36 height 7
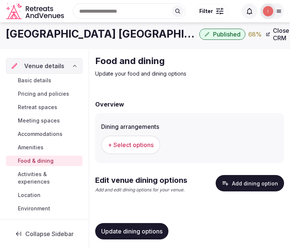
scroll to position [5, 0]
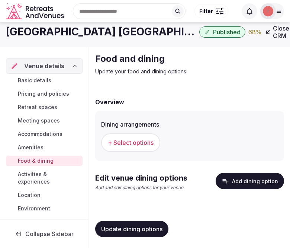
click at [142, 142] on span "+ Select options" at bounding box center [131, 143] width 46 height 8
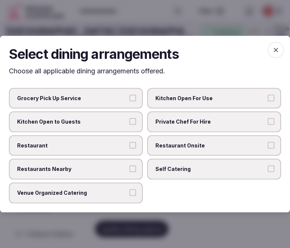
scroll to position [0, 0]
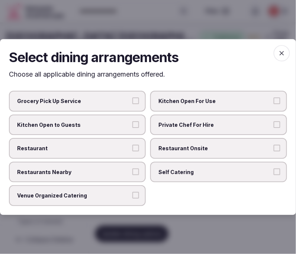
click at [219, 154] on label "Restaurant Onsite" at bounding box center [218, 148] width 137 height 21
click at [258, 152] on button "Restaurant Onsite" at bounding box center [277, 148] width 7 height 7
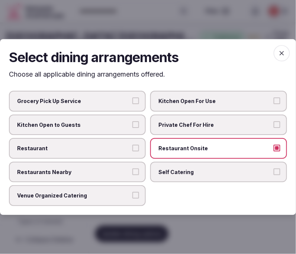
click at [101, 150] on span "Restaurant" at bounding box center [73, 148] width 113 height 7
click at [133, 150] on button "Restaurant" at bounding box center [136, 148] width 7 height 7
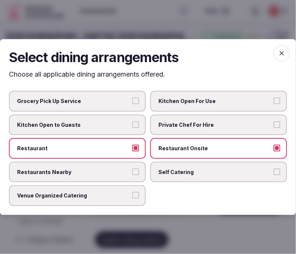
click at [115, 172] on span "Restaurants Nearby" at bounding box center [73, 172] width 113 height 7
click at [133, 172] on button "Restaurants Nearby" at bounding box center [136, 172] width 7 height 7
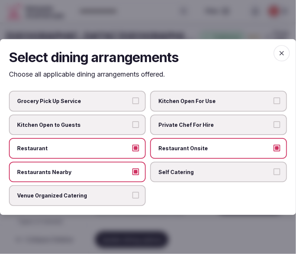
click at [132, 192] on label "Venue Organized Catering" at bounding box center [77, 196] width 137 height 21
click at [133, 193] on button "Venue Organized Catering" at bounding box center [136, 196] width 7 height 7
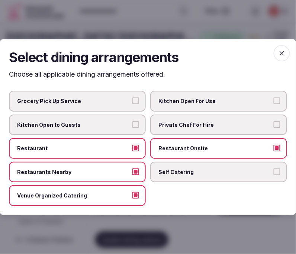
click at [258, 54] on icon "button" at bounding box center [282, 53] width 7 height 7
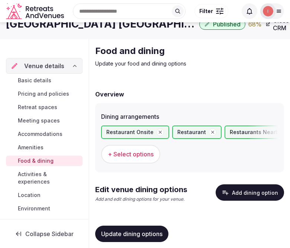
scroll to position [24, 0]
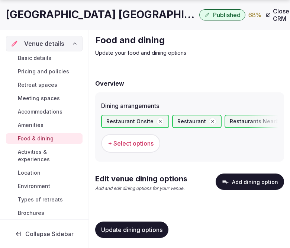
click at [143, 228] on span "Update dining options" at bounding box center [131, 229] width 61 height 7
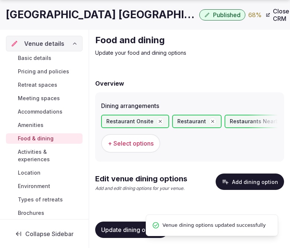
click at [258, 175] on button "Add dining option" at bounding box center [250, 182] width 69 height 16
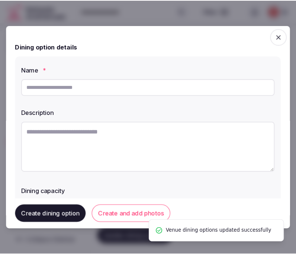
scroll to position [18, 0]
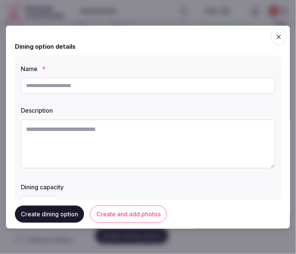
drag, startPoint x: 187, startPoint y: 98, endPoint x: 191, endPoint y: 95, distance: 4.0
click at [189, 97] on div "Name * Description Dining capacity" at bounding box center [148, 138] width 267 height 166
click at [192, 95] on div at bounding box center [148, 85] width 255 height 22
drag, startPoint x: 193, startPoint y: 94, endPoint x: 174, endPoint y: 88, distance: 20.0
click at [174, 88] on input "text" at bounding box center [148, 85] width 255 height 16
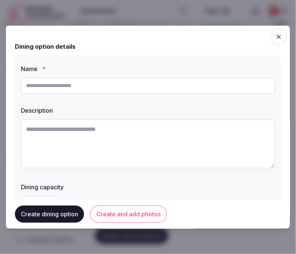
paste input "**********"
type input "**********"
click at [203, 144] on textarea at bounding box center [148, 143] width 255 height 49
paste textarea "**********"
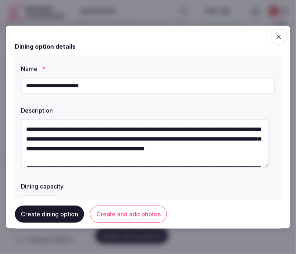
scroll to position [62, 0]
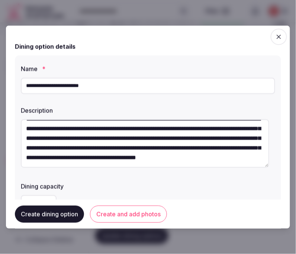
type textarea "**********"
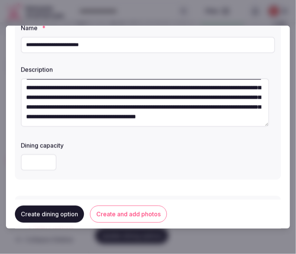
scroll to position [124, 0]
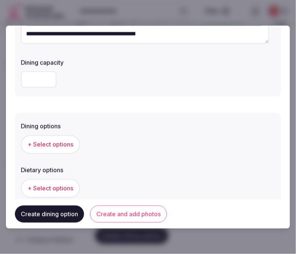
click at [60, 149] on button "+ Select options" at bounding box center [50, 144] width 59 height 19
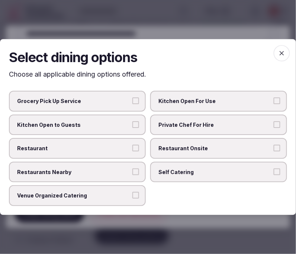
drag, startPoint x: 187, startPoint y: 149, endPoint x: 175, endPoint y: 146, distance: 11.9
click at [179, 147] on span "Restaurant Onsite" at bounding box center [215, 148] width 113 height 7
click at [125, 145] on span "Restaurant" at bounding box center [73, 148] width 113 height 7
click at [133, 145] on button "Restaurant" at bounding box center [136, 148] width 7 height 7
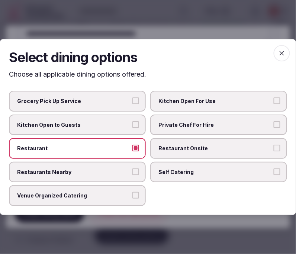
click at [258, 149] on button "Restaurant Onsite" at bounding box center [277, 148] width 7 height 7
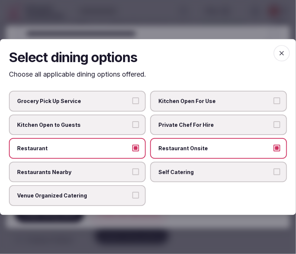
click at [258, 52] on icon "button" at bounding box center [282, 53] width 7 height 7
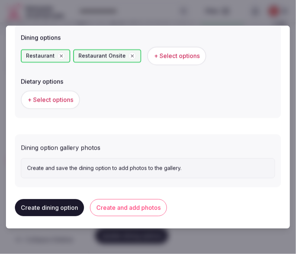
scroll to position [214, 0]
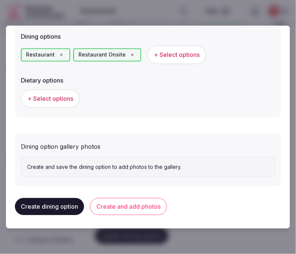
click at [129, 202] on button "Create and add photos" at bounding box center [128, 206] width 77 height 17
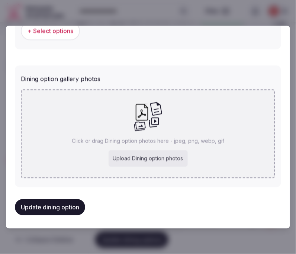
scroll to position [262, 0]
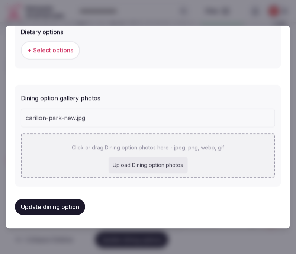
click at [154, 135] on div "Click or drag Dining option photos here - jpeg, png, webp, gif Upload Dining op…" at bounding box center [148, 156] width 255 height 45
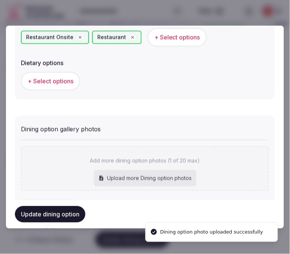
scroll to position [226, 0]
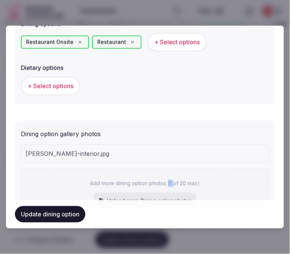
click at [165, 169] on div "Add more dining option photos (1 of 20 max) Upload more Dining option photos" at bounding box center [145, 191] width 248 height 45
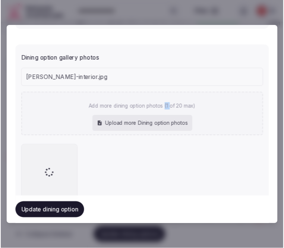
scroll to position [309, 0]
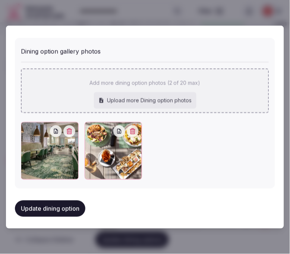
click at [188, 80] on div "Add more dining option photos (2 of 20 max) Upload more Dining option photos" at bounding box center [145, 87] width 248 height 51
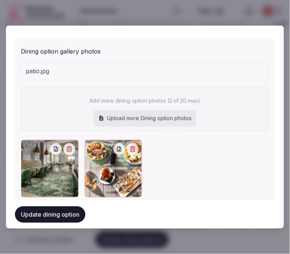
drag, startPoint x: 171, startPoint y: 151, endPoint x: 172, endPoint y: 131, distance: 19.8
click at [172, 131] on div "patio.jpg Add more dining option photos (2 of 20 max) Upload more Dining option…" at bounding box center [145, 130] width 248 height 136
click at [35, 214] on button "Update dining option" at bounding box center [50, 215] width 70 height 16
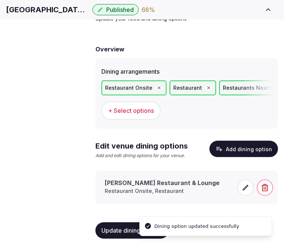
scroll to position [57, 0]
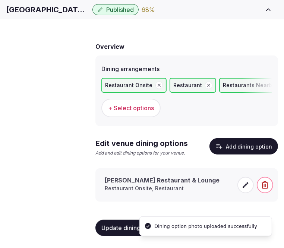
click at [243, 187] on icon at bounding box center [245, 184] width 7 height 7
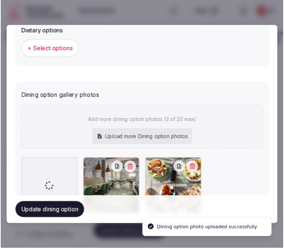
scroll to position [302, 0]
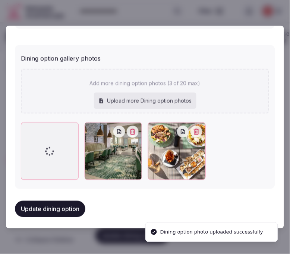
click at [69, 210] on button "Update dining option" at bounding box center [50, 209] width 70 height 16
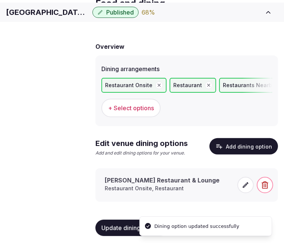
scroll to position [57, 0]
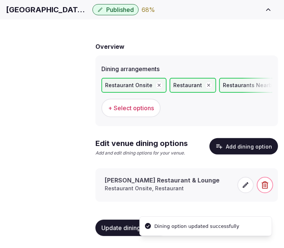
click at [0, 0] on span "Activities & experiences" at bounding box center [0, 0] width 0 height 0
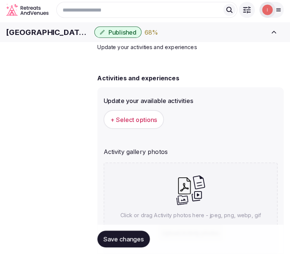
scroll to position [16, 0]
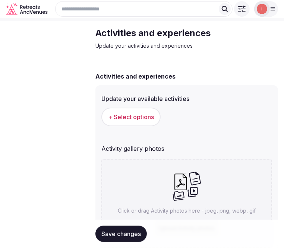
click at [151, 121] on span "+ Select options" at bounding box center [131, 117] width 46 height 8
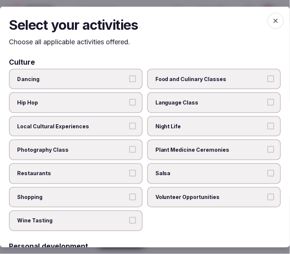
drag, startPoint x: 122, startPoint y: 128, endPoint x: 136, endPoint y: 136, distance: 15.8
click at [127, 126] on label "Local Cultural Experiences" at bounding box center [76, 126] width 134 height 21
drag, startPoint x: 129, startPoint y: 165, endPoint x: 133, endPoint y: 169, distance: 6.6
click at [129, 165] on label "Restaurants" at bounding box center [76, 173] width 134 height 21
click at [129, 170] on button "Restaurants" at bounding box center [132, 173] width 7 height 7
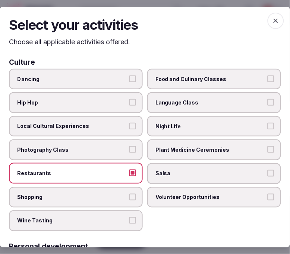
drag, startPoint x: 139, startPoint y: 124, endPoint x: 173, endPoint y: 125, distance: 33.5
click at [140, 124] on div "Dancing Food and Culinary Classes Hip Hop Language Class Local Cultural Experie…" at bounding box center [145, 150] width 272 height 163
click at [140, 121] on div "Dancing Food and Culinary Classes Hip Hop Language Class Local Cultural Experie…" at bounding box center [145, 150] width 272 height 163
click at [136, 124] on label "Local Cultural Experiences" at bounding box center [76, 126] width 134 height 21
click at [136, 124] on button "Local Cultural Experiences" at bounding box center [132, 126] width 7 height 7
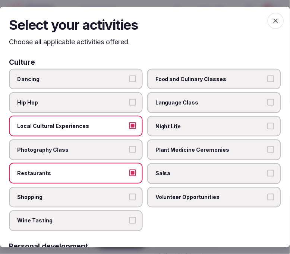
click at [171, 127] on span "Night Life" at bounding box center [210, 126] width 110 height 7
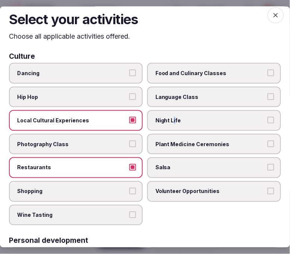
scroll to position [0, 0]
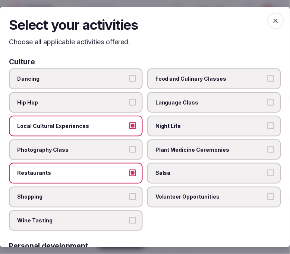
click at [258, 120] on label "Night Life" at bounding box center [214, 126] width 134 height 21
click at [258, 123] on button "Night Life" at bounding box center [270, 126] width 7 height 7
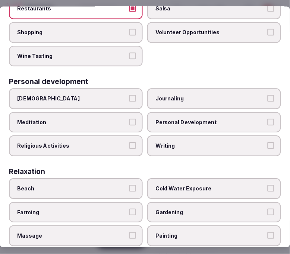
scroll to position [165, 0]
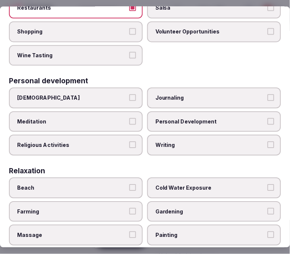
click at [171, 118] on span "Personal Development" at bounding box center [210, 121] width 110 height 7
click at [258, 118] on button "Personal Development" at bounding box center [270, 121] width 7 height 7
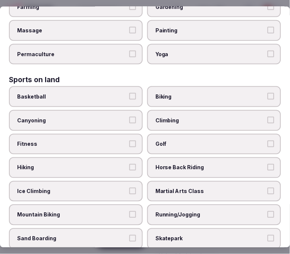
scroll to position [372, 0]
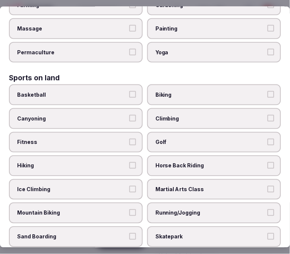
click at [119, 139] on span "Fitness" at bounding box center [72, 142] width 110 height 7
click at [129, 139] on button "Fitness" at bounding box center [132, 142] width 7 height 7
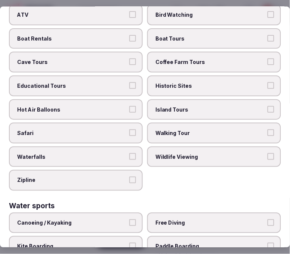
scroll to position [662, 0]
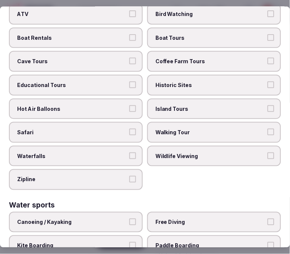
click at [181, 105] on span "Island Tours" at bounding box center [210, 108] width 110 height 7
click at [258, 105] on button "Island Tours" at bounding box center [270, 108] width 7 height 7
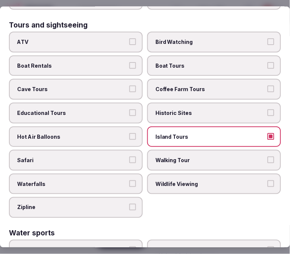
scroll to position [620, 0]
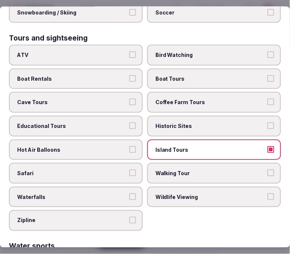
click at [174, 116] on label "Historic Sites" at bounding box center [214, 126] width 134 height 21
click at [258, 123] on button "Historic Sites" at bounding box center [270, 126] width 7 height 7
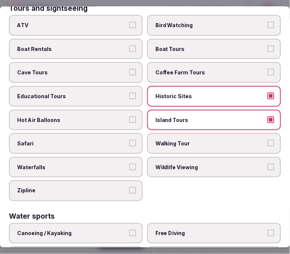
scroll to position [662, 0]
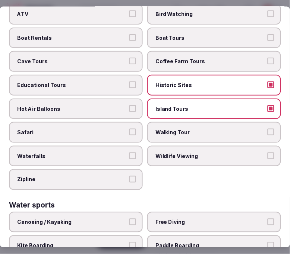
drag, startPoint x: 185, startPoint y: 98, endPoint x: 191, endPoint y: 115, distance: 18.3
click at [185, 98] on label "Island Tours" at bounding box center [214, 108] width 134 height 21
click at [258, 105] on button "Island Tours" at bounding box center [270, 108] width 7 height 7
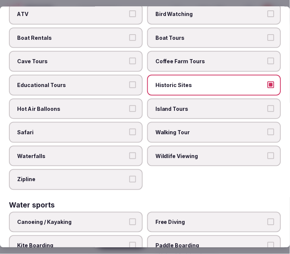
click at [191, 129] on span "Walking Tour" at bounding box center [210, 132] width 110 height 7
click at [258, 129] on button "Walking Tour" at bounding box center [270, 132] width 7 height 7
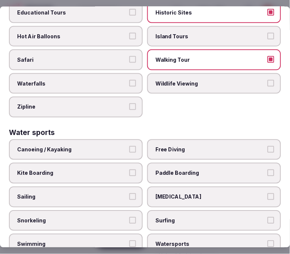
scroll to position [745, 0]
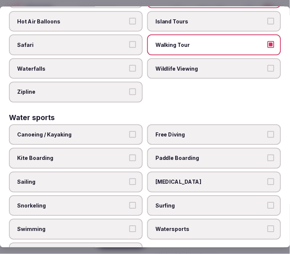
click at [95, 226] on span "Swimming" at bounding box center [72, 229] width 110 height 7
click at [129, 226] on button "Swimming" at bounding box center [132, 229] width 7 height 7
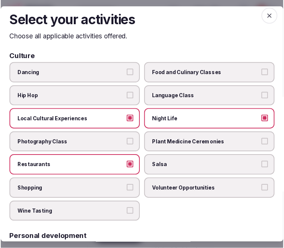
scroll to position [0, 0]
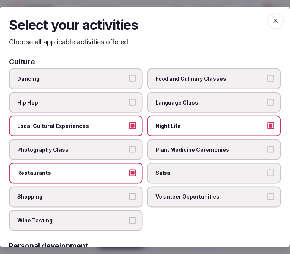
click at [258, 23] on icon "button" at bounding box center [275, 20] width 7 height 7
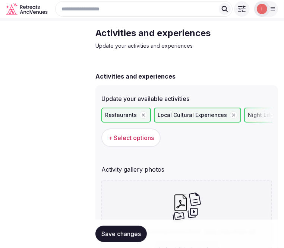
click at [125, 235] on span "Save changes" at bounding box center [120, 233] width 39 height 7
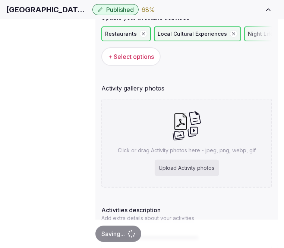
scroll to position [99, 0]
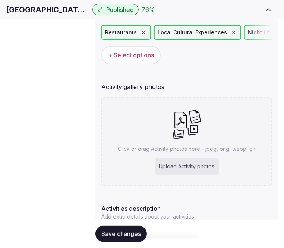
click at [88, 15] on h1 "Hilton St Petersburg Carillon Park" at bounding box center [47, 9] width 83 height 10
copy div "Hilton St Petersburg Carillon Park"
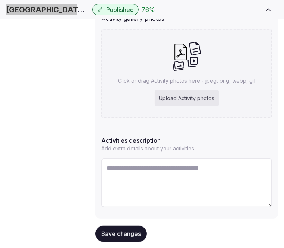
scroll to position [181, 0]
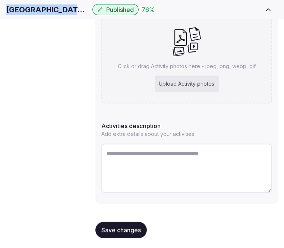
click at [120, 226] on span "Save changes" at bounding box center [120, 229] width 39 height 7
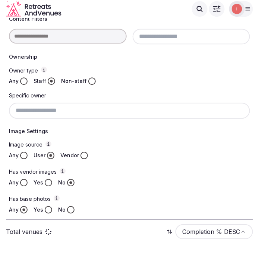
scroll to position [261, 0]
